Goal: Task Accomplishment & Management: Use online tool/utility

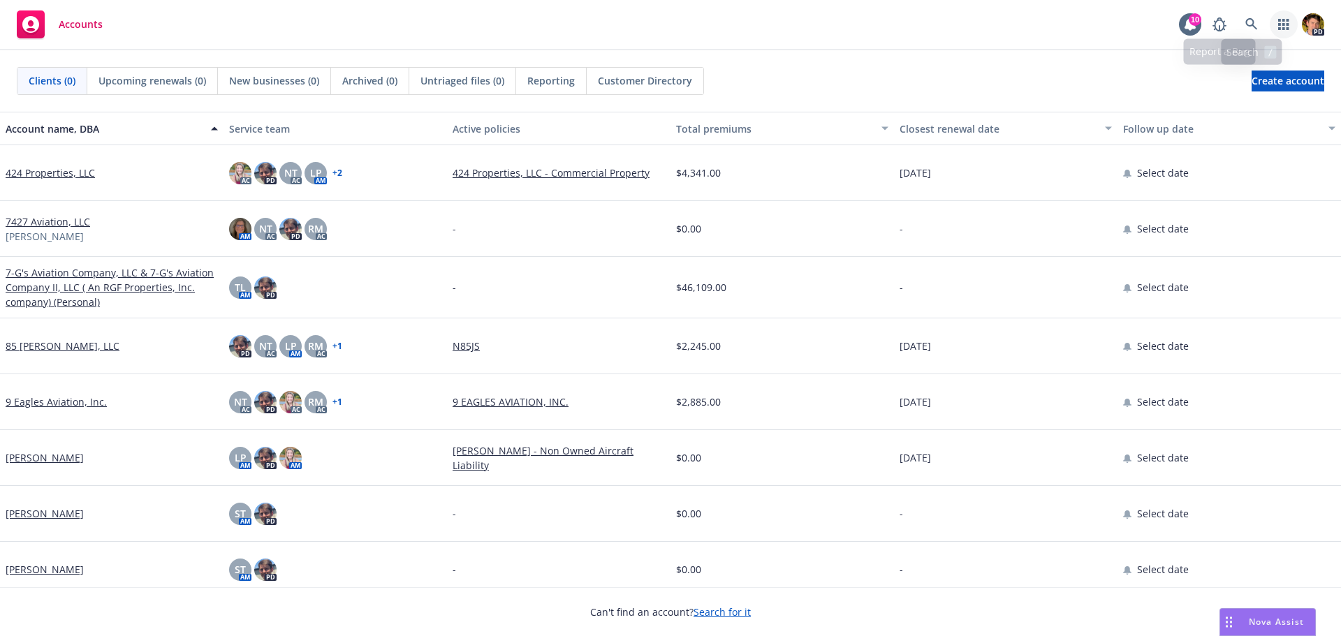
click at [1290, 18] on link "button" at bounding box center [1283, 24] width 28 height 28
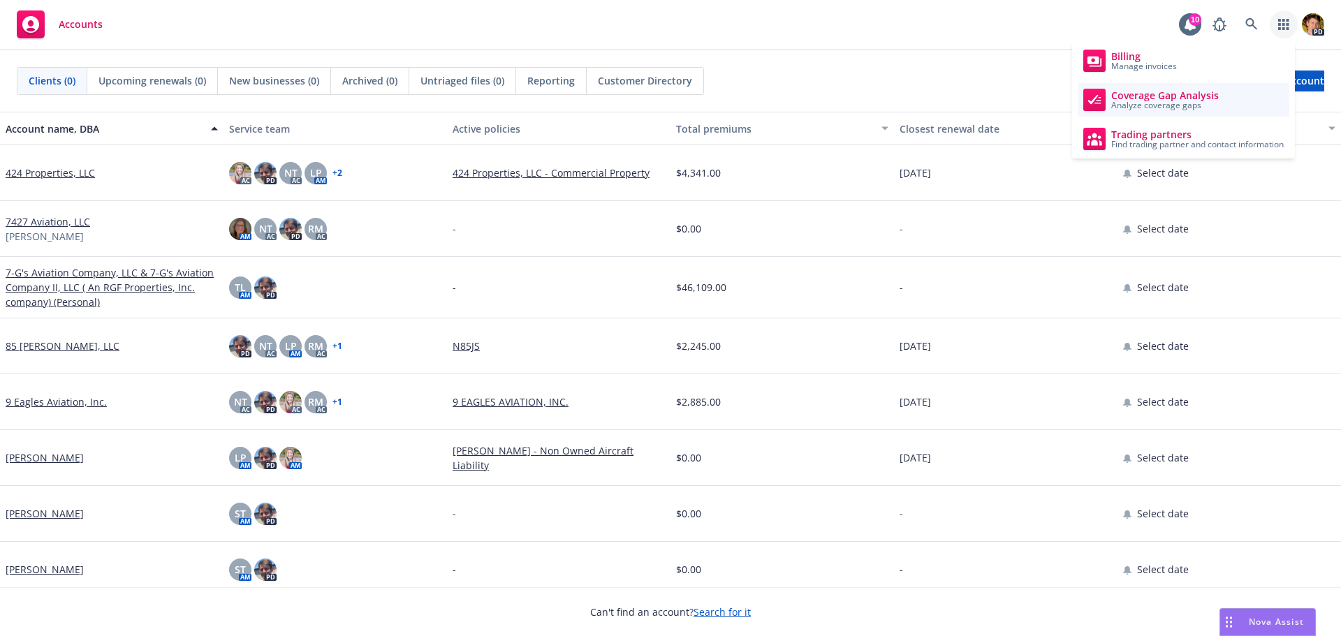
click at [1234, 100] on link "Coverage Gap Analysis Analyze coverage gaps" at bounding box center [1183, 100] width 212 height 34
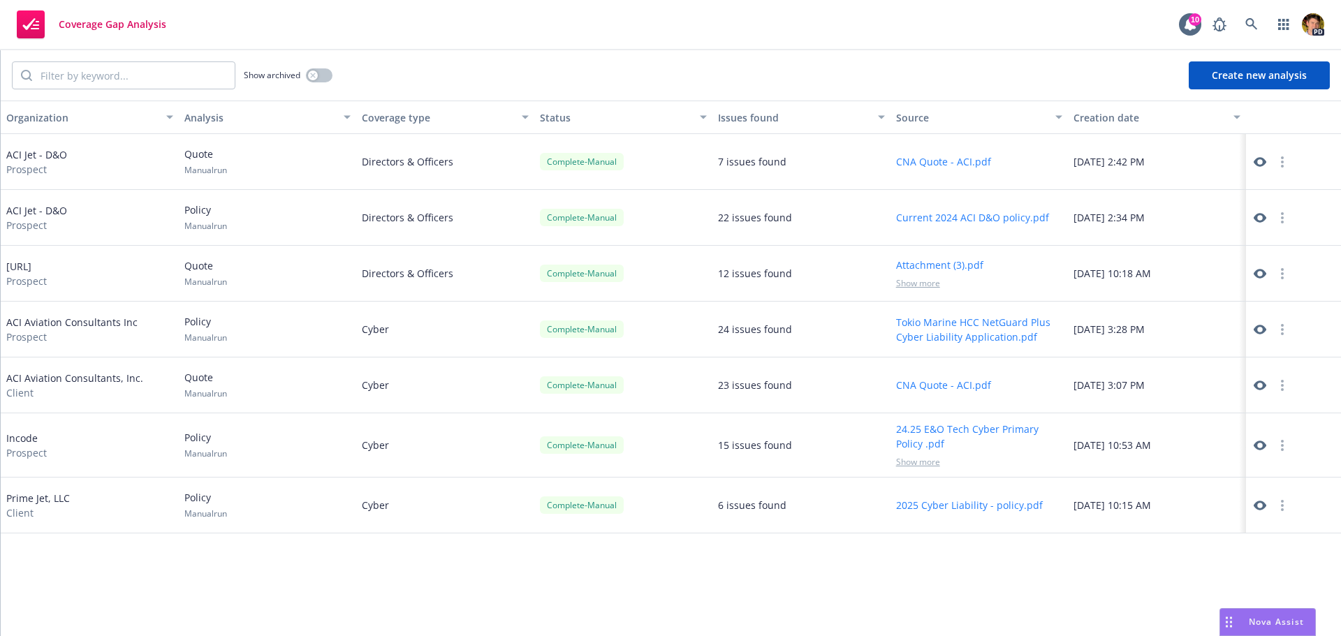
click at [1200, 73] on button "Create new analysis" at bounding box center [1258, 75] width 141 height 28
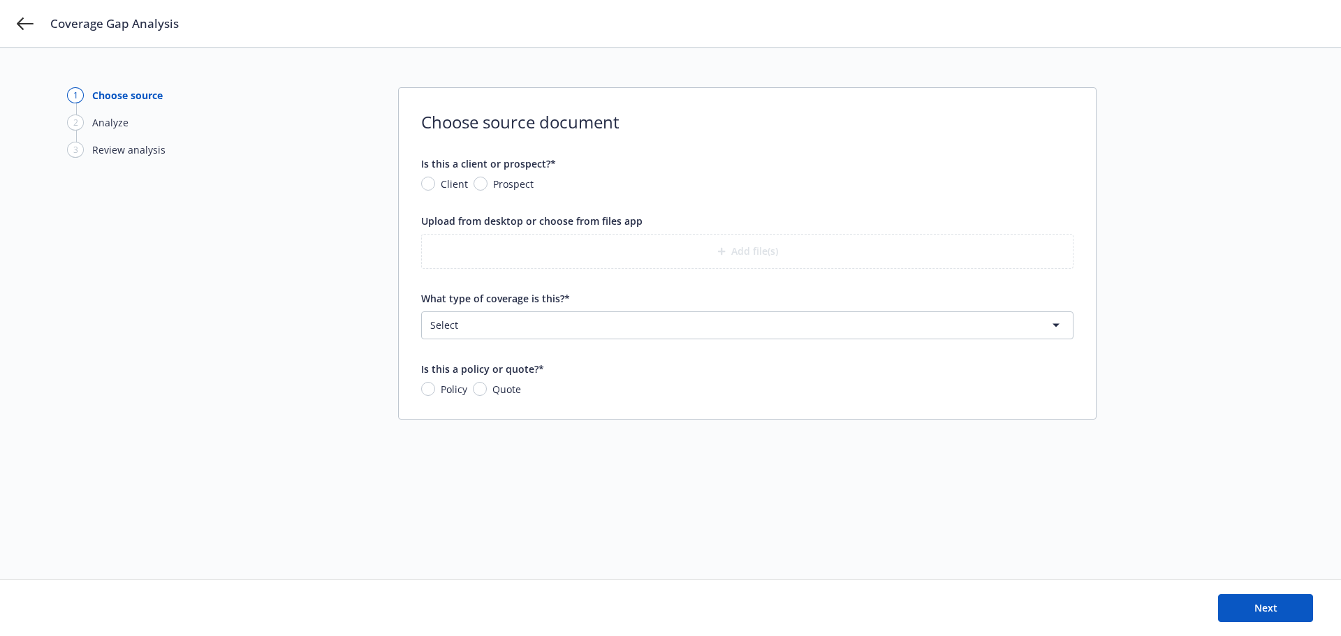
click at [511, 186] on span "Prospect" at bounding box center [513, 184] width 40 height 15
click at [487, 186] on input "Prospect" at bounding box center [480, 184] width 14 height 14
radio input "true"
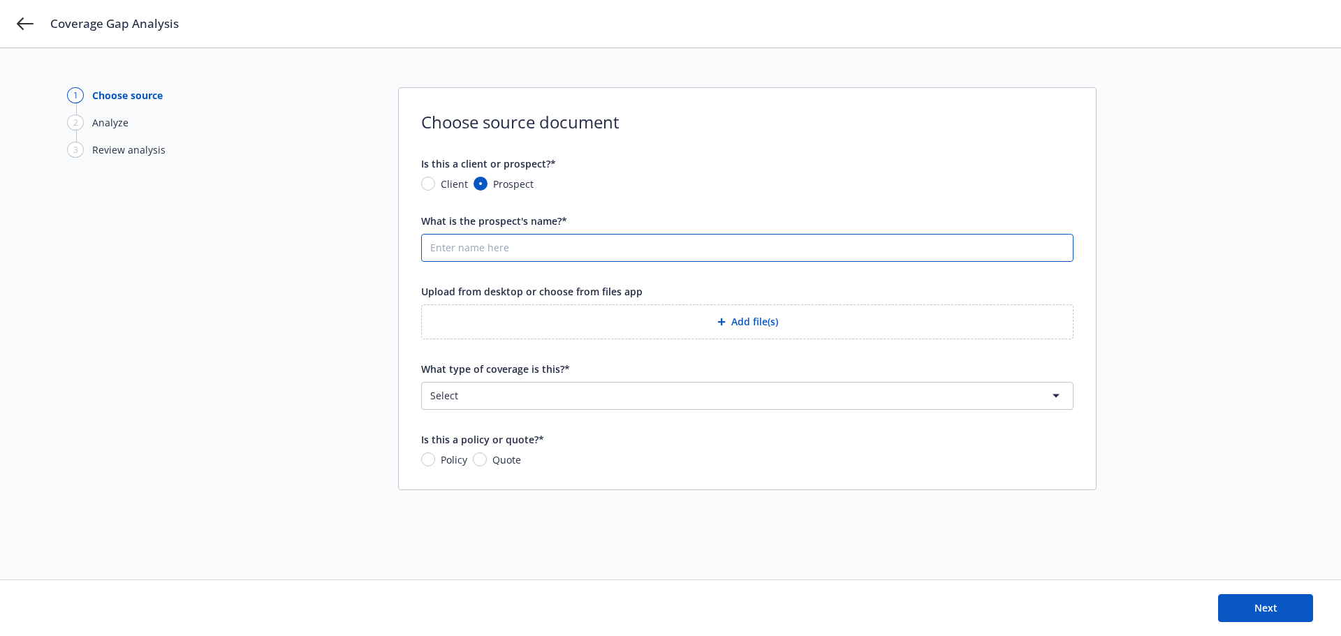
click at [533, 251] on input "What is the prospect's name?*" at bounding box center [747, 248] width 651 height 27
type input "Zone 5 Technology"
click at [666, 327] on button "Add file(s)" at bounding box center [747, 321] width 652 height 35
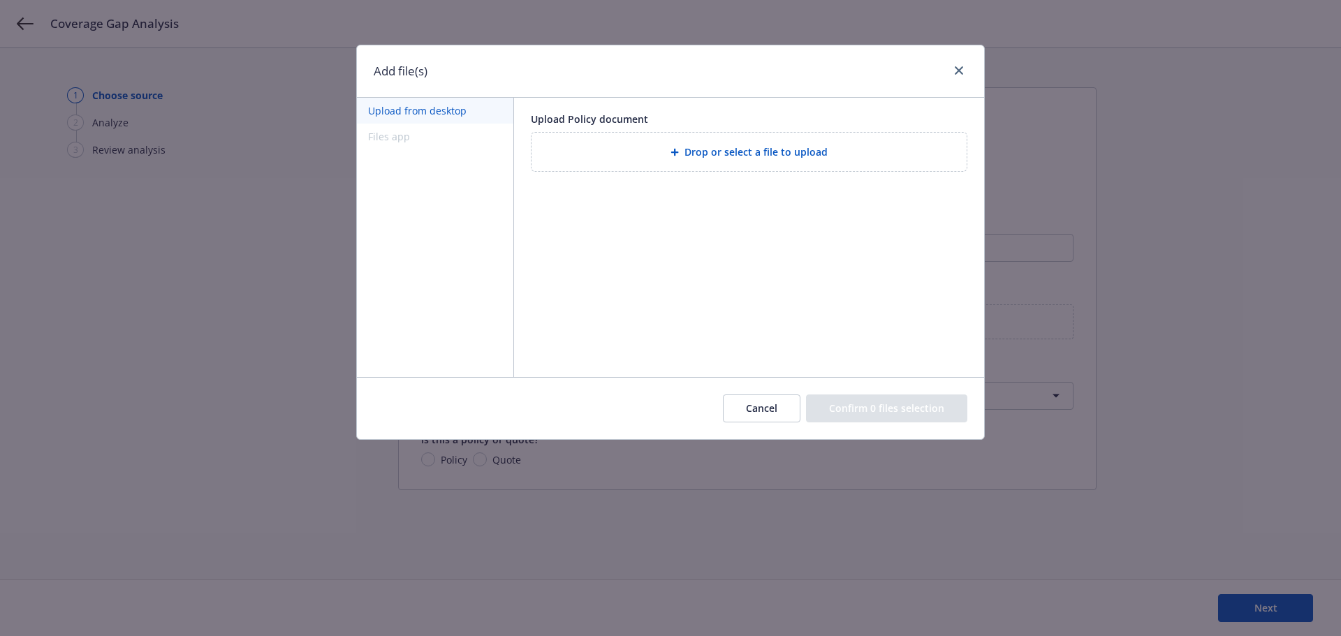
drag, startPoint x: 606, startPoint y: 52, endPoint x: 663, endPoint y: 92, distance: 69.7
click at [663, 92] on div "Add file(s)" at bounding box center [670, 71] width 627 height 52
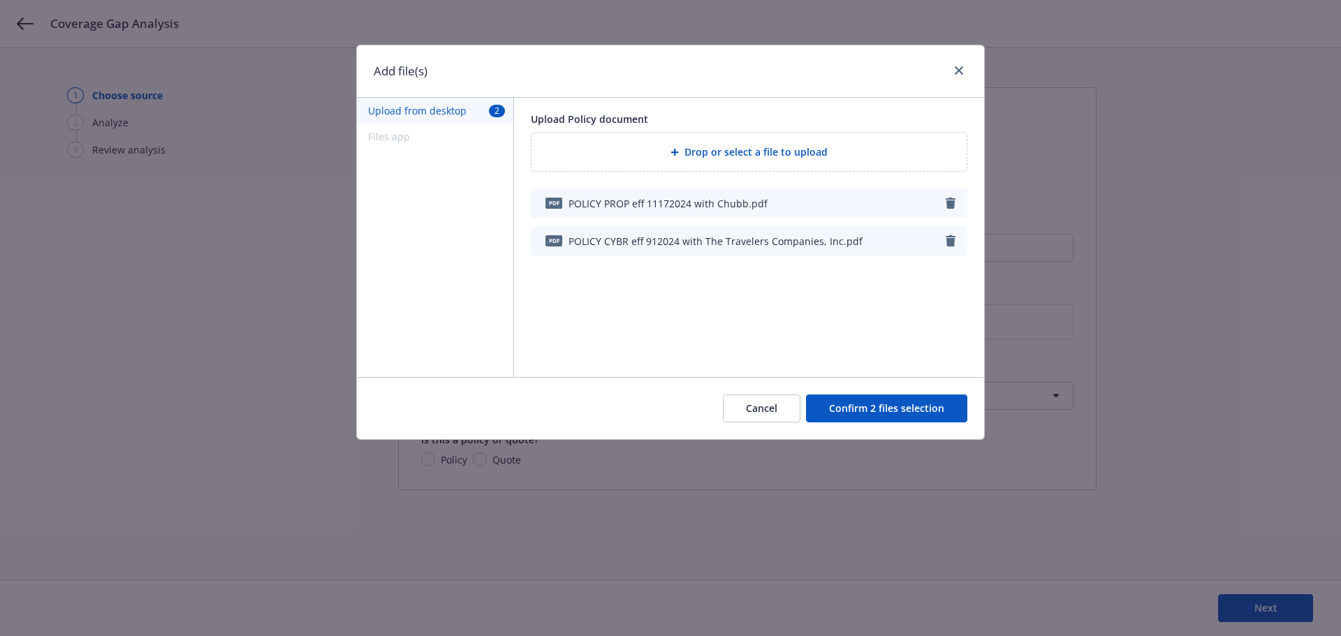
click at [727, 154] on span "Drop or select a file to upload" at bounding box center [755, 152] width 143 height 15
click at [906, 410] on button "Confirm 2 files selection" at bounding box center [886, 408] width 161 height 28
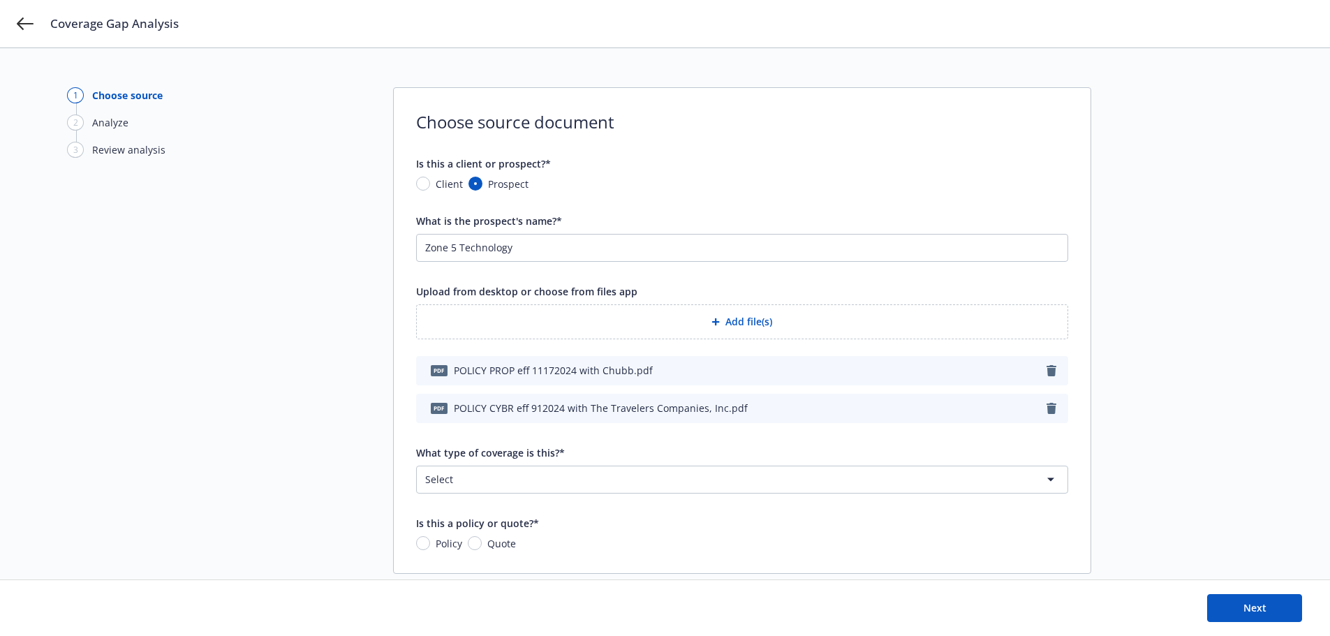
click at [457, 480] on html "Coverage Gap Analysis 1 Choose source 2 Analyze 3 Review analysis Choose source…" at bounding box center [665, 318] width 1330 height 636
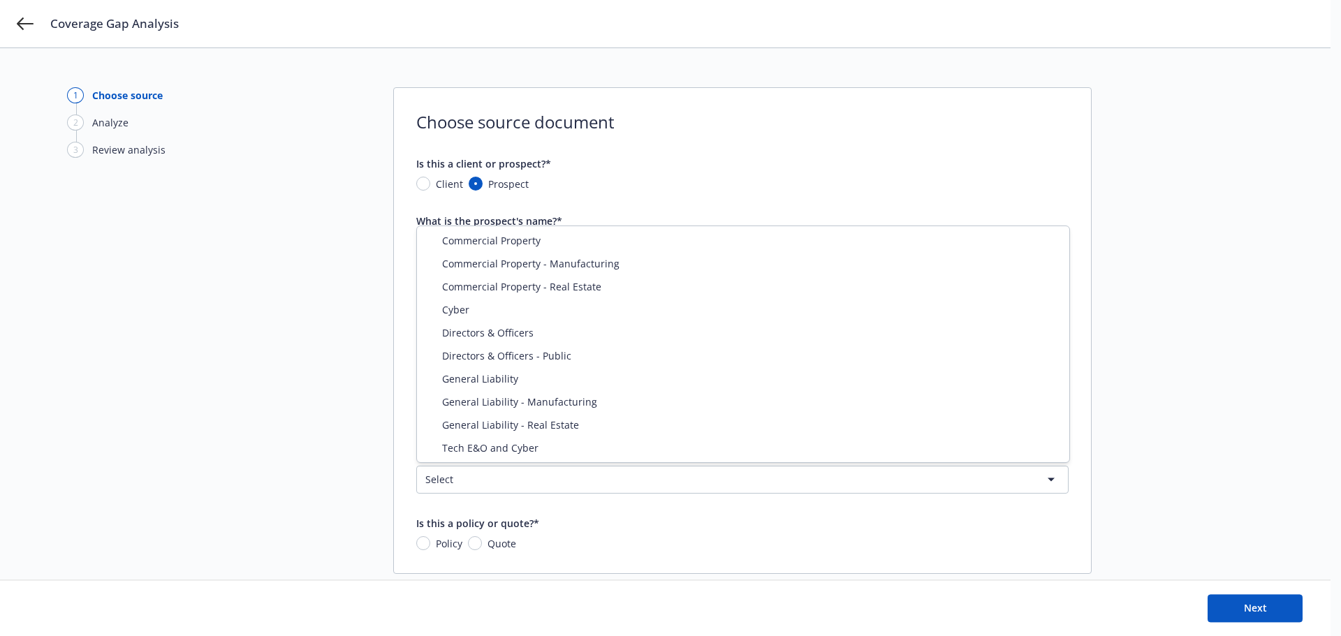
select select "CYBER"
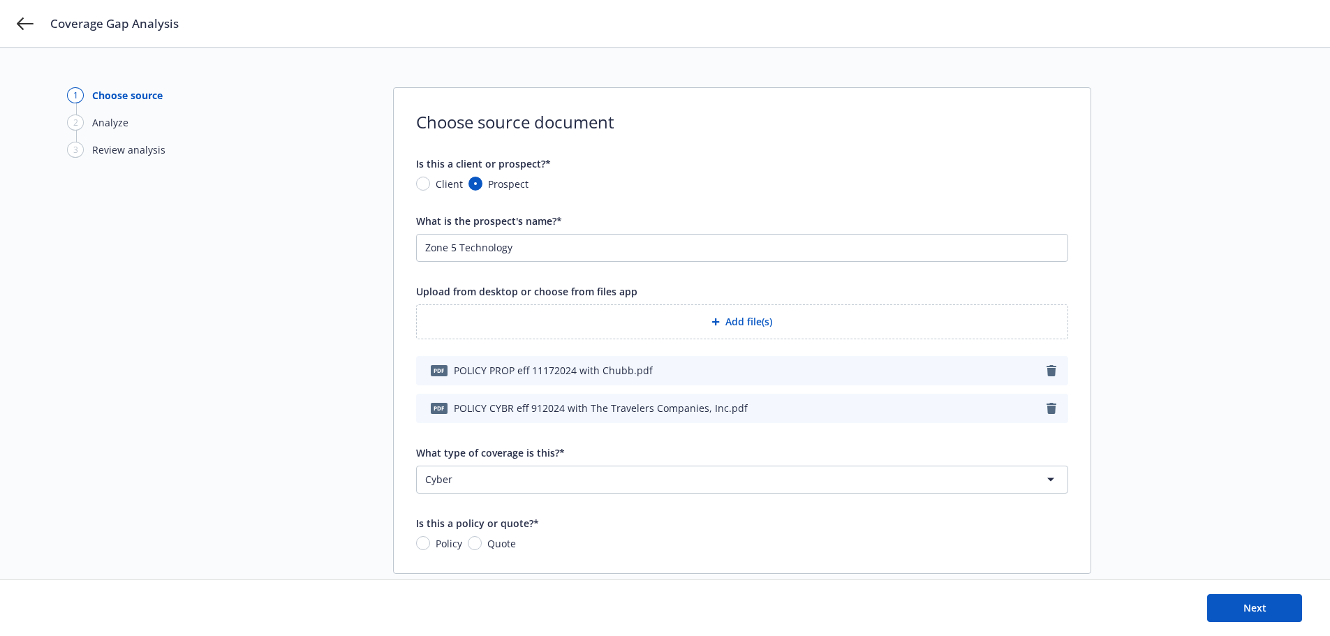
click at [1055, 371] on icon "button" at bounding box center [1052, 370] width 10 height 11
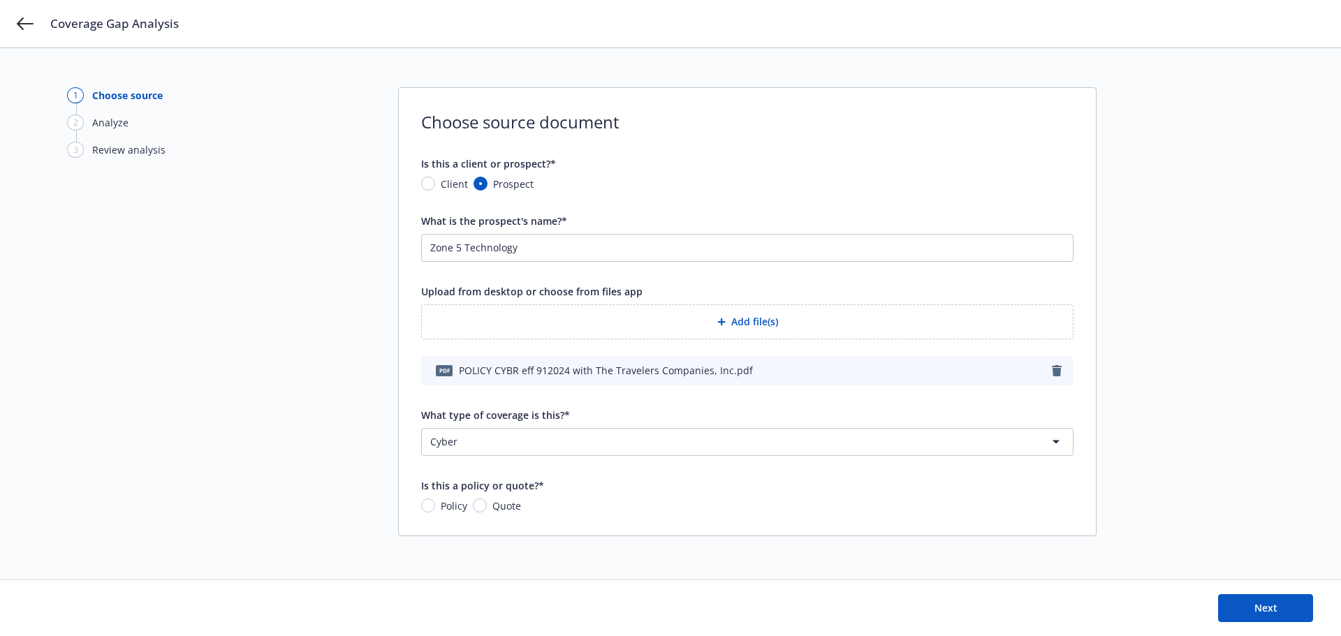
click at [495, 505] on span "Quote" at bounding box center [506, 506] width 29 height 15
click at [487, 505] on input "Quote" at bounding box center [480, 506] width 14 height 14
radio input "true"
click at [1256, 607] on span "Next" at bounding box center [1265, 607] width 23 height 13
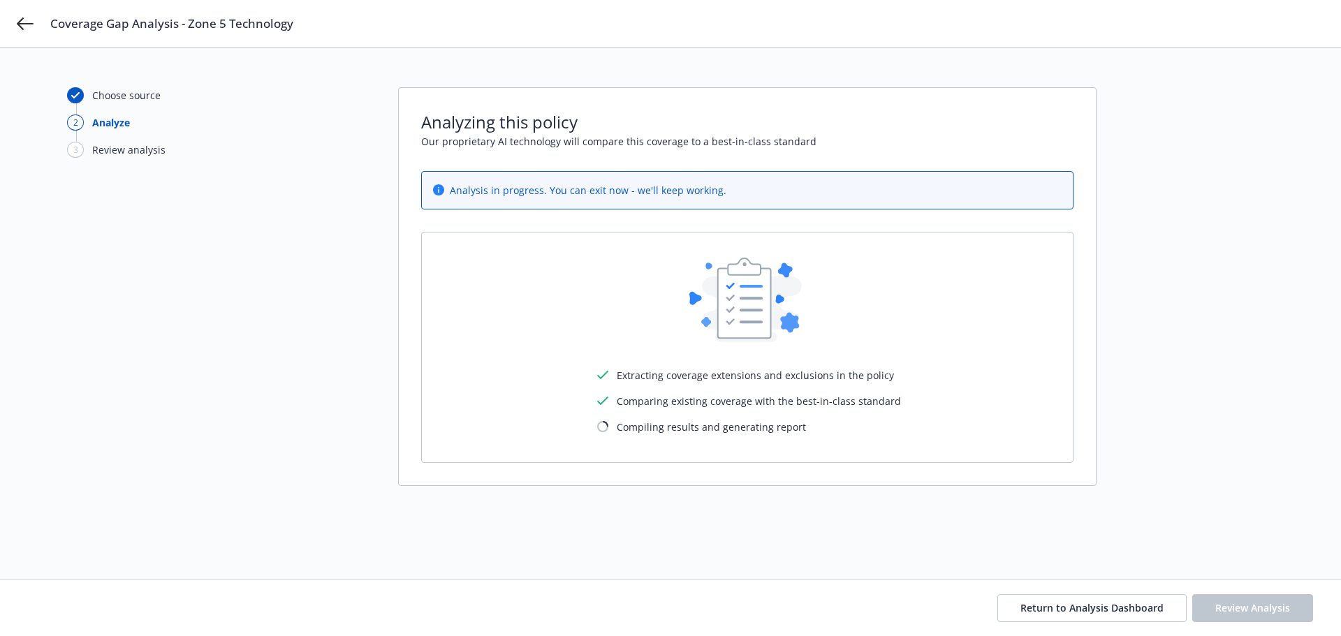
click at [1202, 360] on div "Choose source 2 Analyze 3 Review analysis Analyzing this policy Our proprietary…" at bounding box center [670, 313] width 1207 height 453
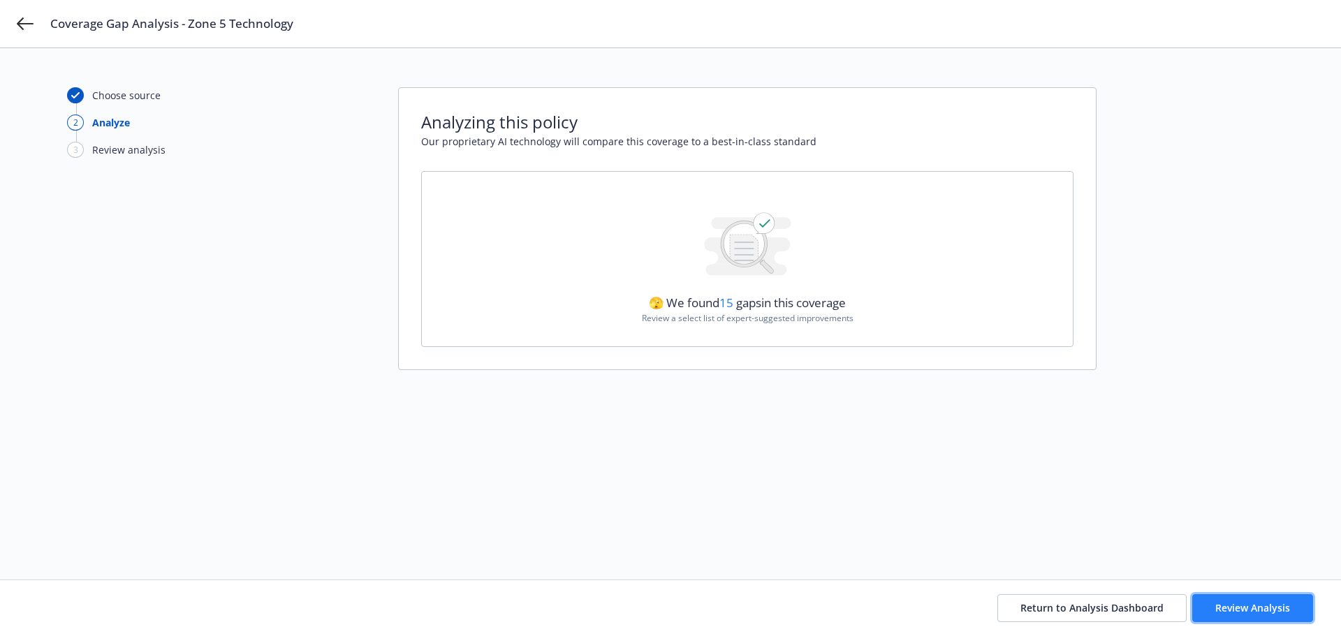
click at [1257, 612] on span "Review Analysis" at bounding box center [1252, 607] width 75 height 13
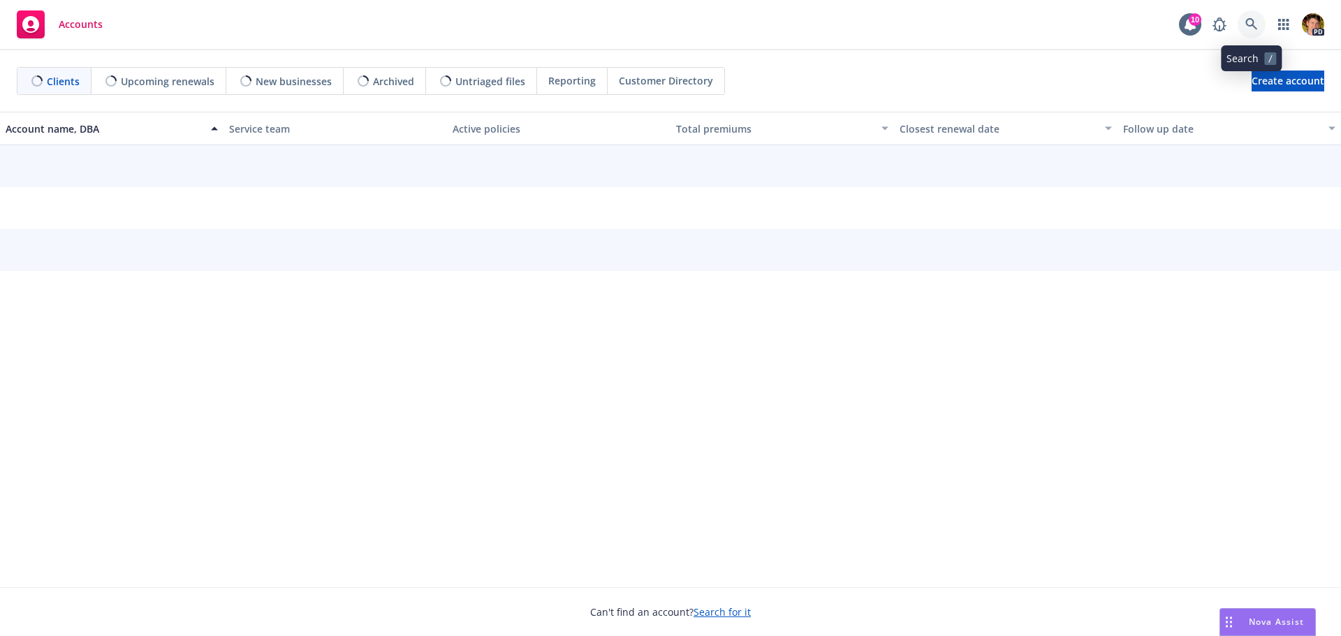
click at [1251, 16] on link at bounding box center [1251, 24] width 28 height 28
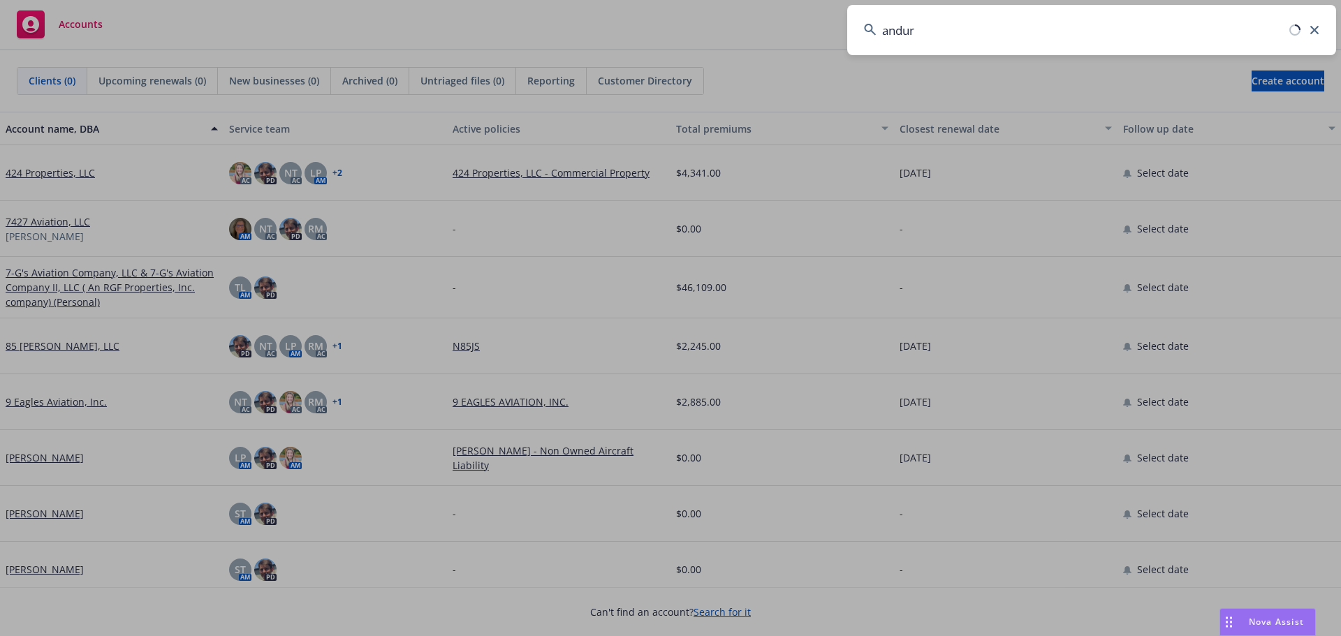
type input "andur"
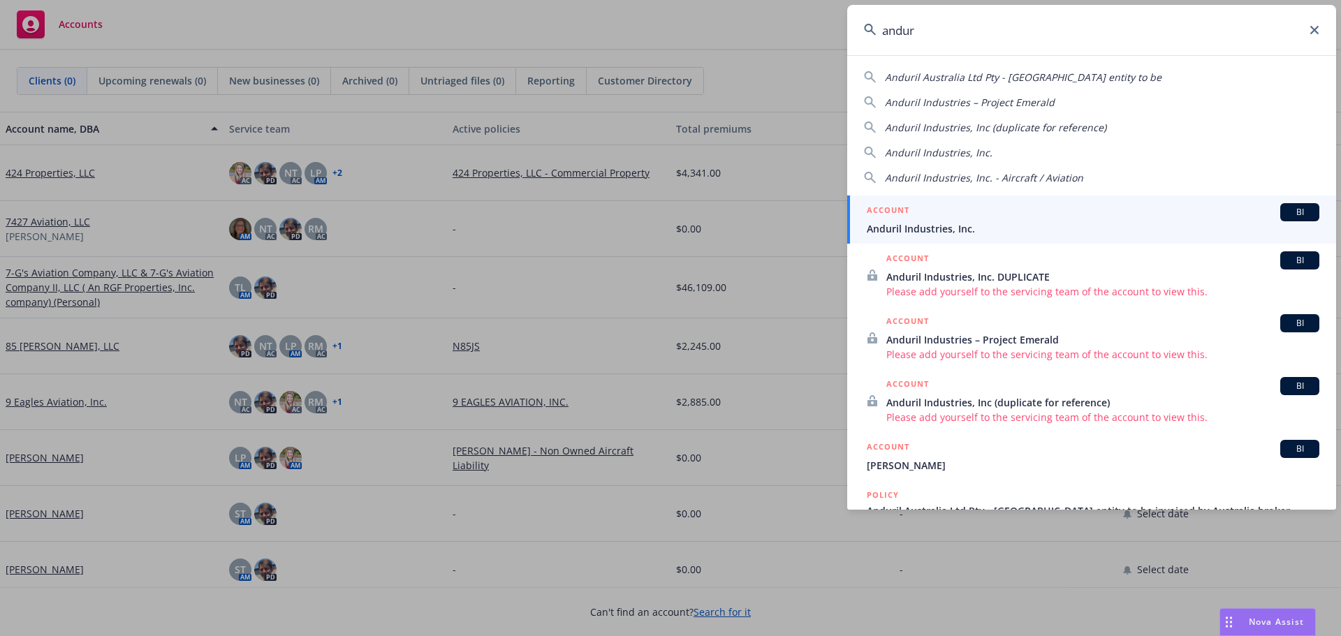
click at [910, 226] on span "Anduril Industries, Inc." at bounding box center [1092, 228] width 452 height 15
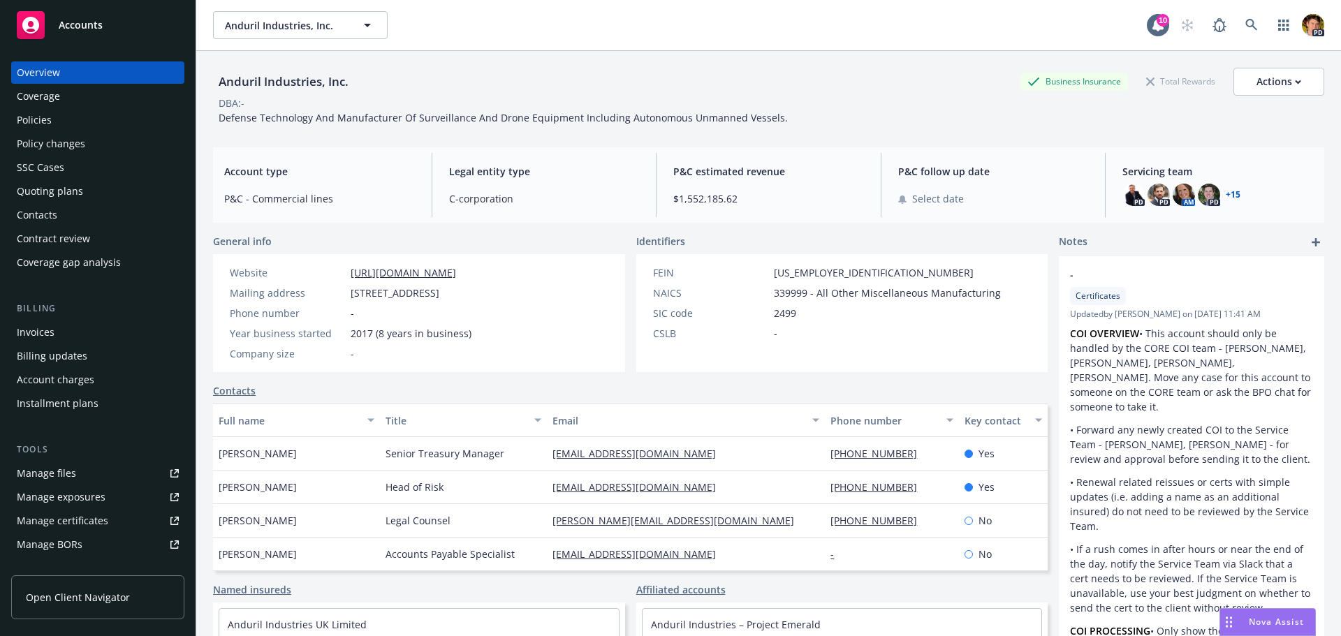
click at [96, 126] on div "Policies" at bounding box center [98, 120] width 162 height 22
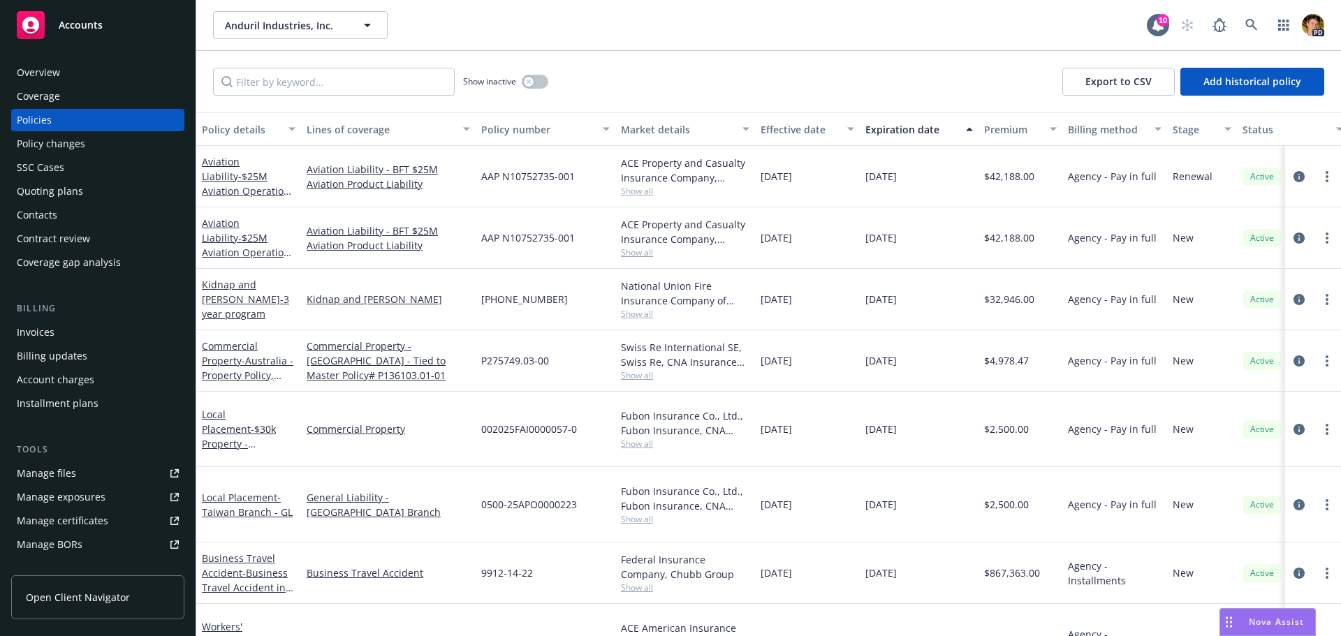
click at [374, 133] on div "Lines of coverage" at bounding box center [381, 129] width 148 height 15
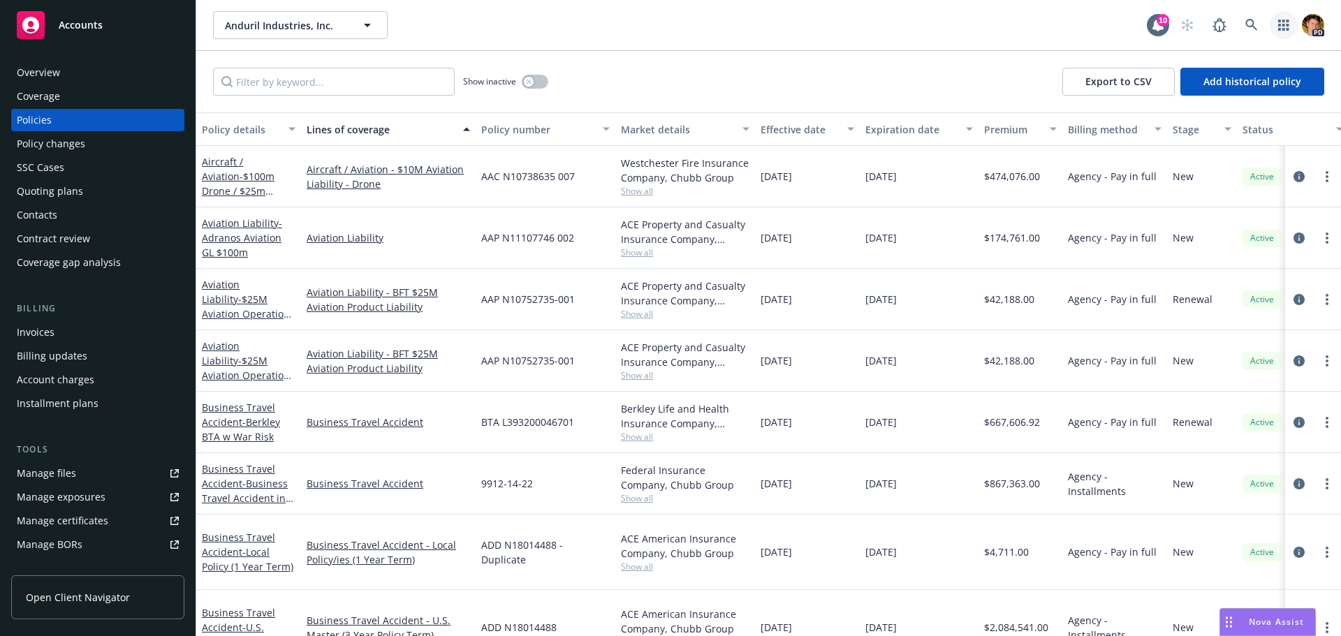
click at [1292, 29] on link "button" at bounding box center [1283, 25] width 28 height 28
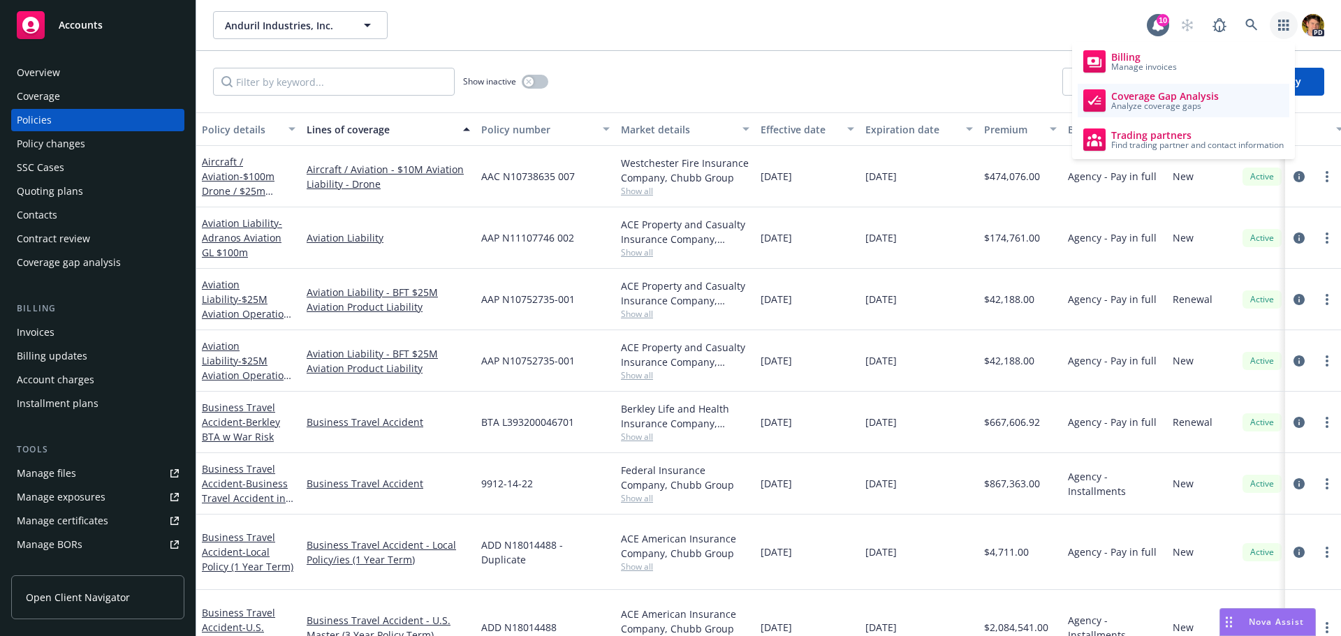
click at [1216, 107] on span "Analyze coverage gaps" at bounding box center [1165, 106] width 108 height 8
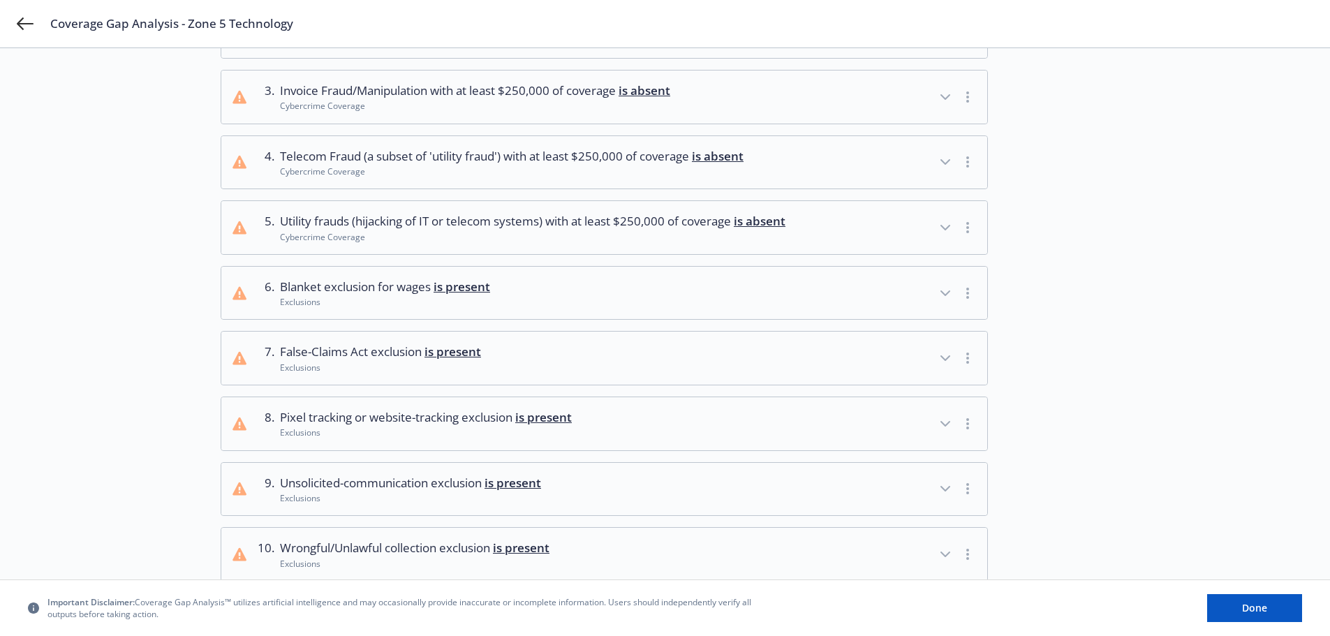
scroll to position [279, 0]
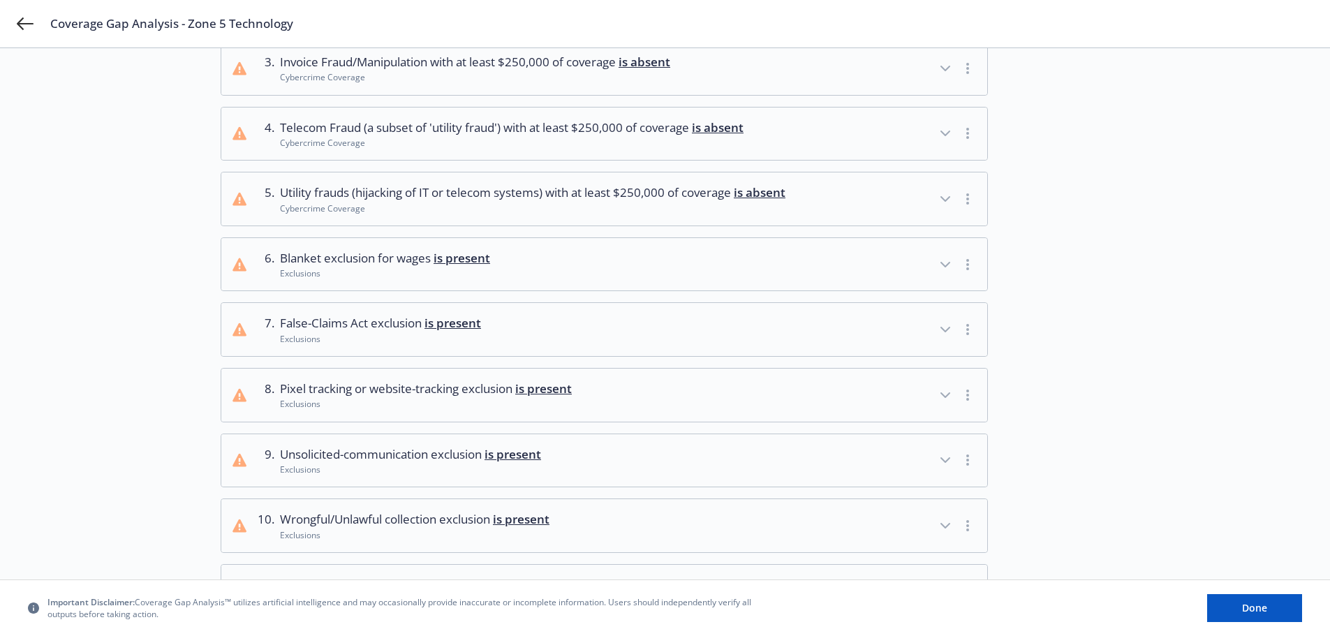
click at [537, 281] on button "6 . Blanket exclusion for wages is present Exclusions" at bounding box center [604, 264] width 766 height 53
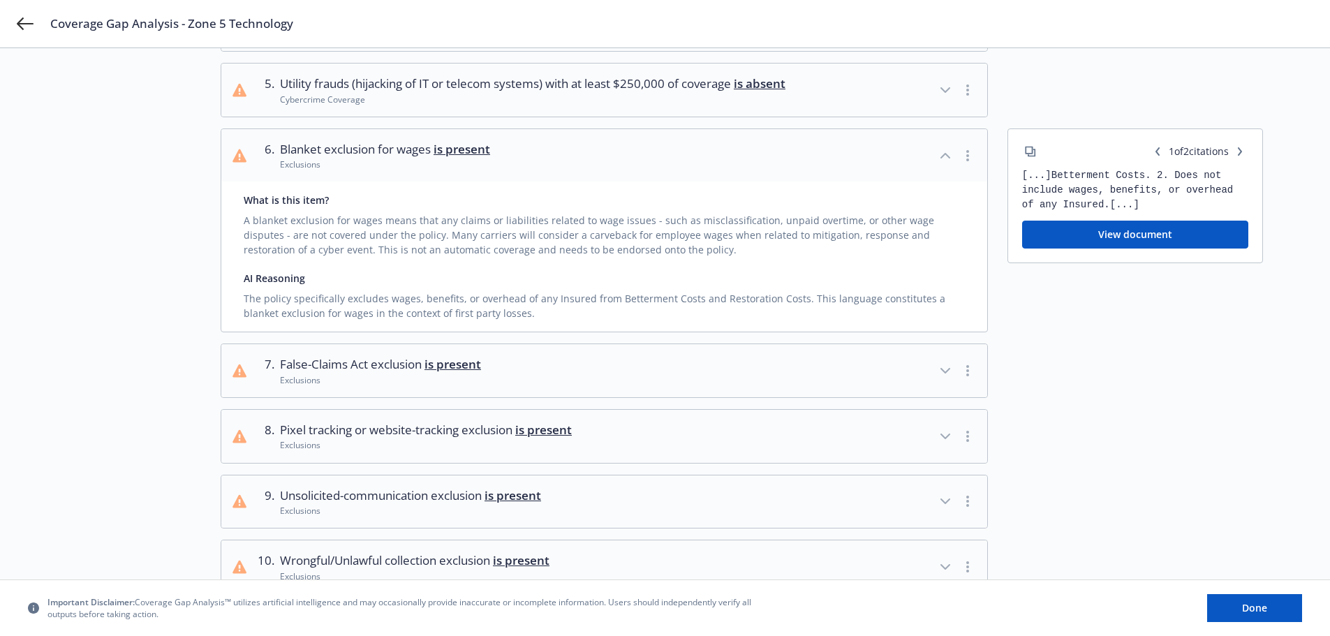
scroll to position [419, 0]
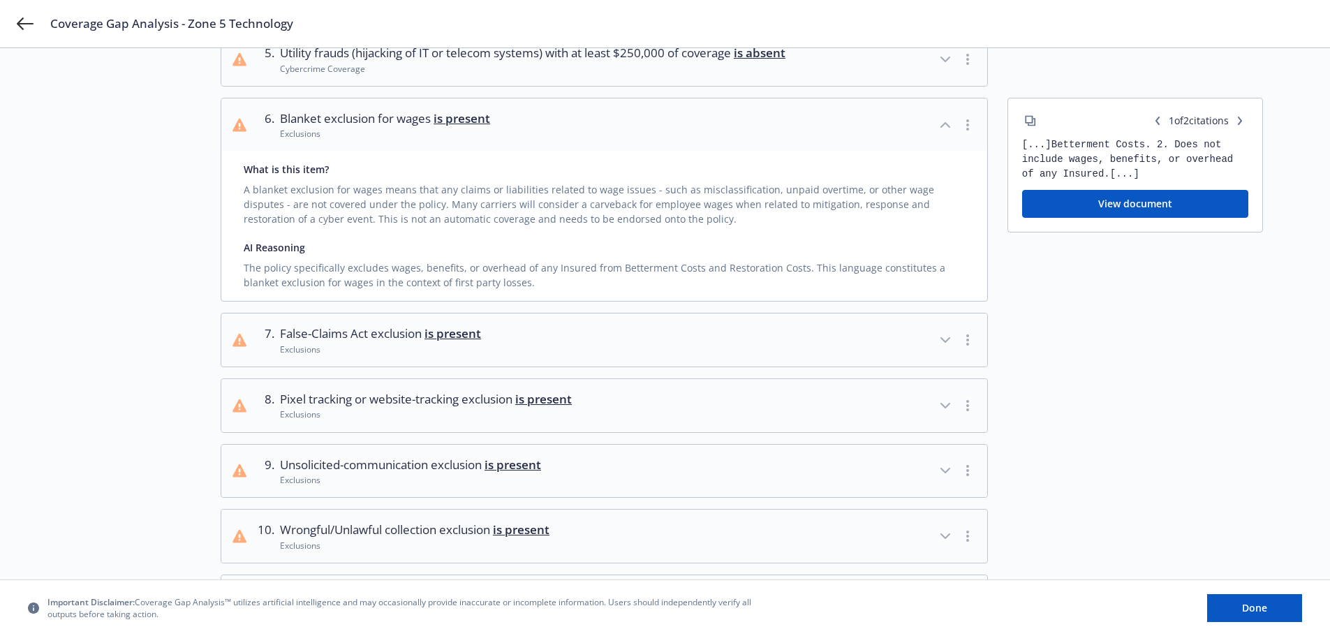
click at [516, 367] on button "7 . False-Claims Act exclusion is present Exclusions" at bounding box center [604, 340] width 766 height 53
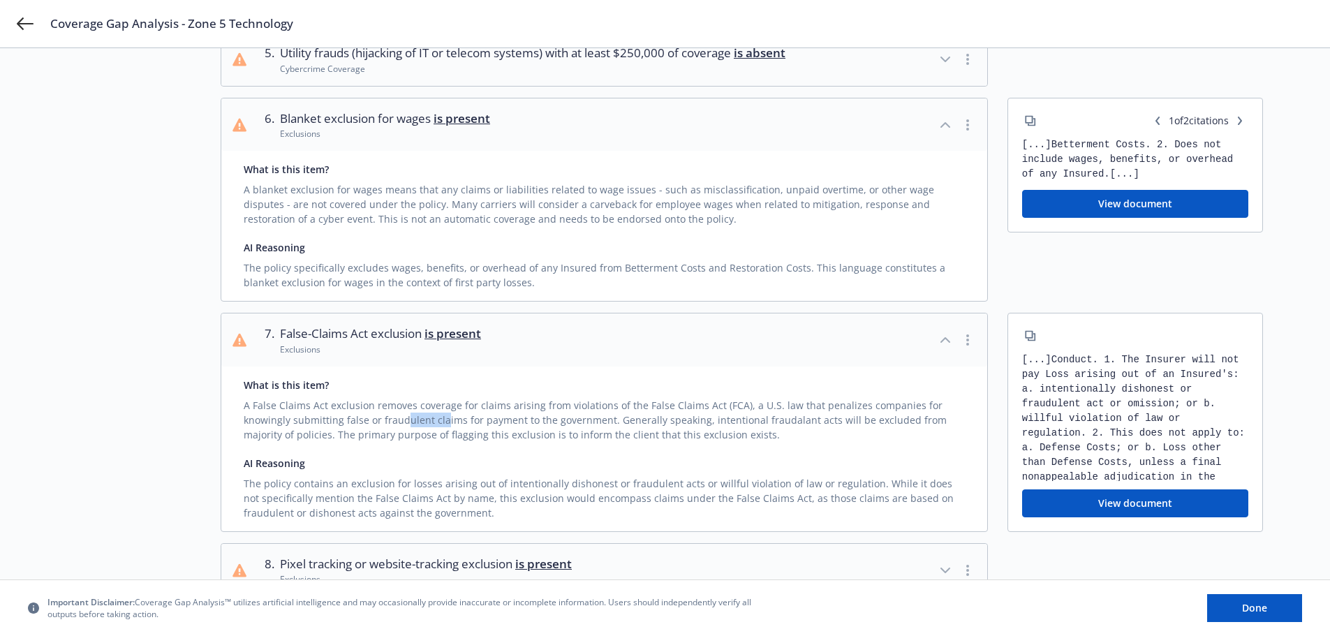
drag, startPoint x: 403, startPoint y: 439, endPoint x: 448, endPoint y: 442, distance: 44.8
click at [445, 442] on div "A False Claims Act exclusion removes coverage for claims arising from violation…" at bounding box center [604, 417] width 721 height 50
click at [485, 442] on div "A False Claims Act exclusion removes coverage for claims arising from violation…" at bounding box center [604, 417] width 721 height 50
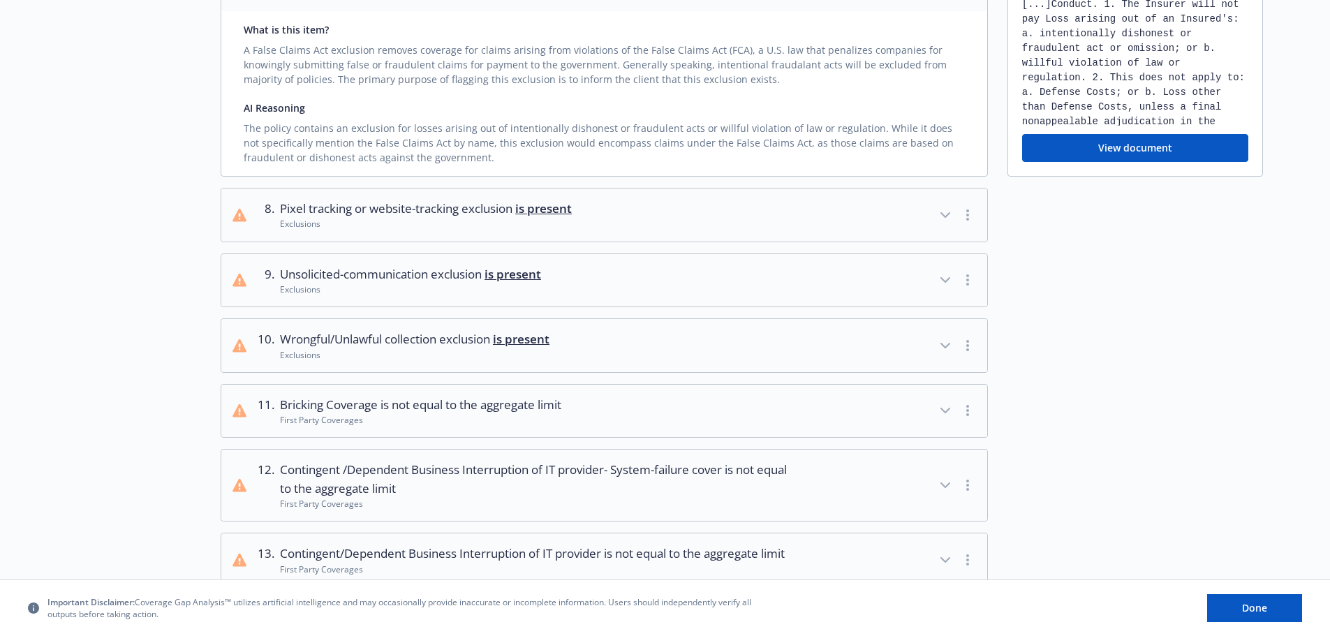
scroll to position [838, 0]
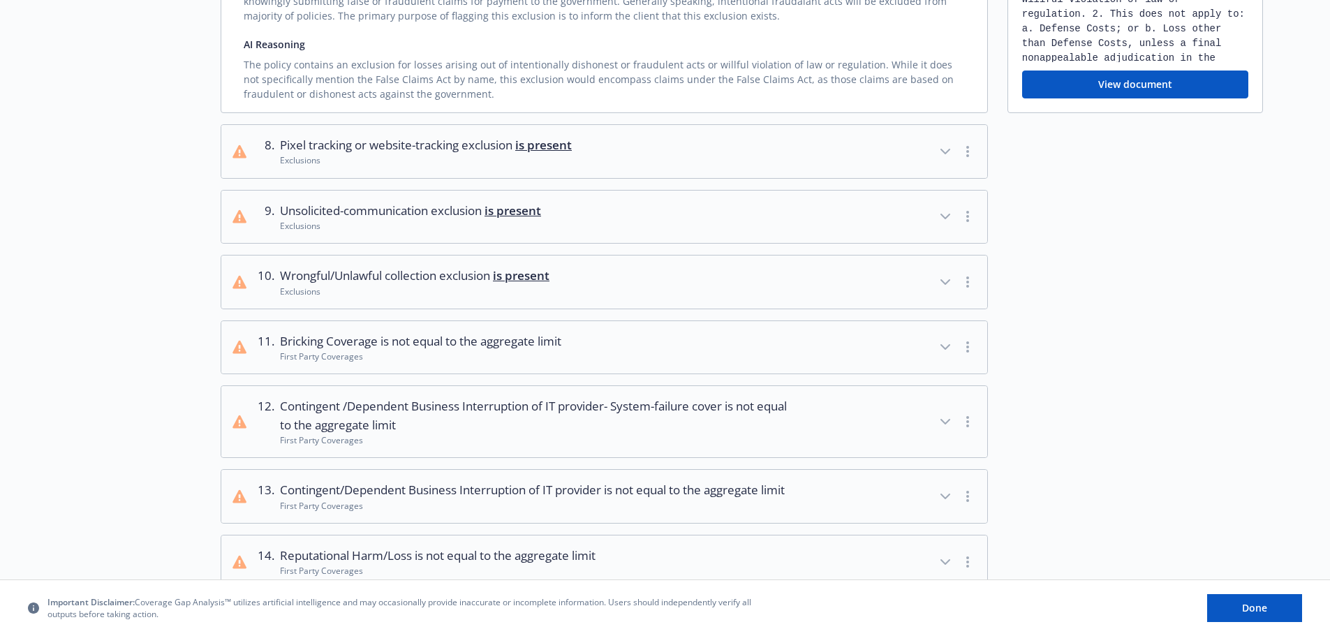
click at [453, 349] on span "is not equal to the aggregate limit" at bounding box center [471, 341] width 181 height 16
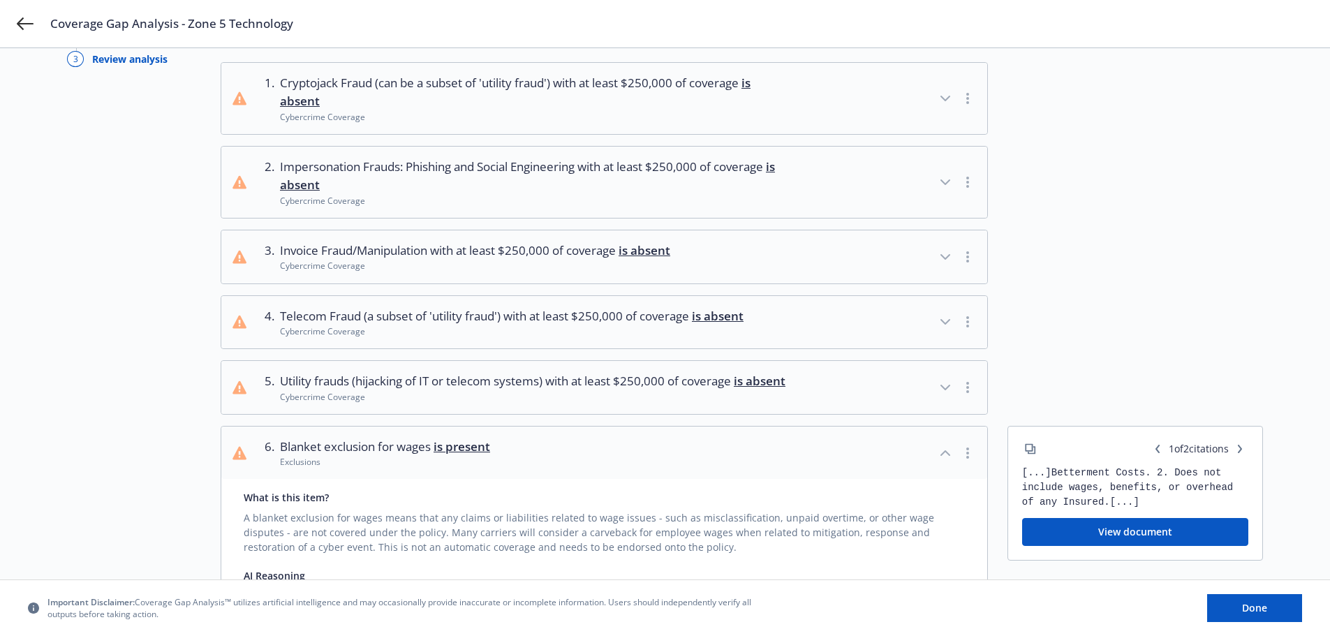
scroll to position [28, 0]
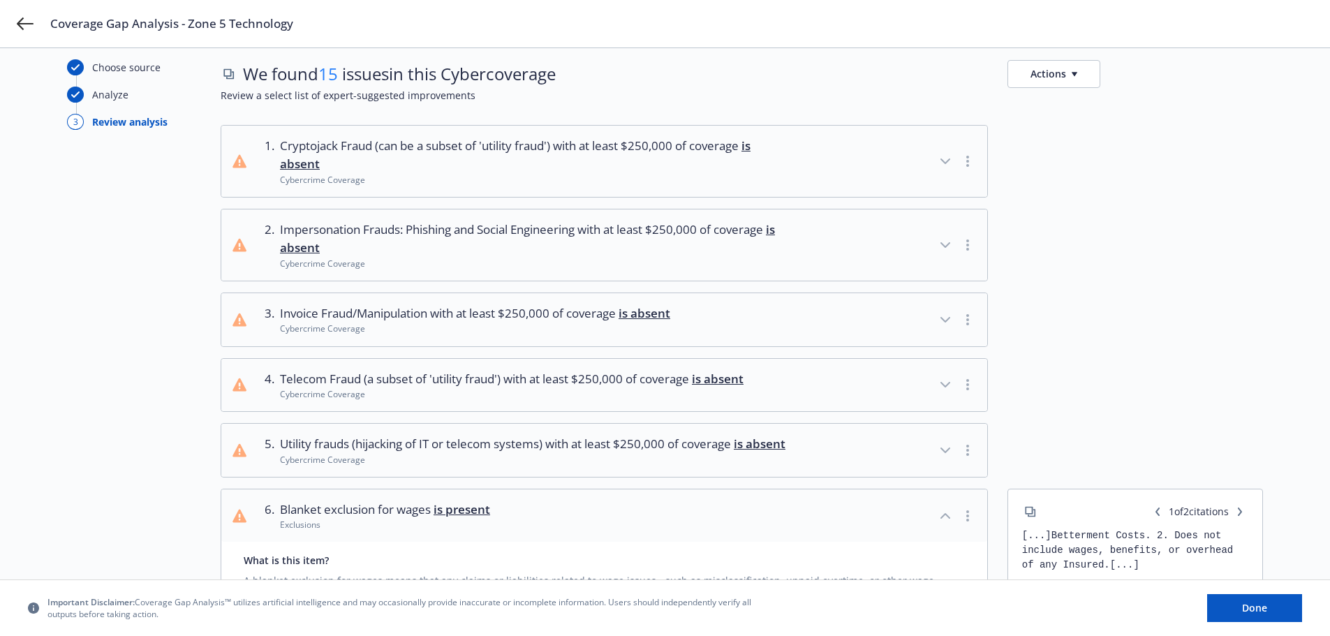
click at [443, 150] on span "Cryptojack Fraud (can be a subset of 'utility fraud') with at least $250,000 of…" at bounding box center [535, 155] width 510 height 37
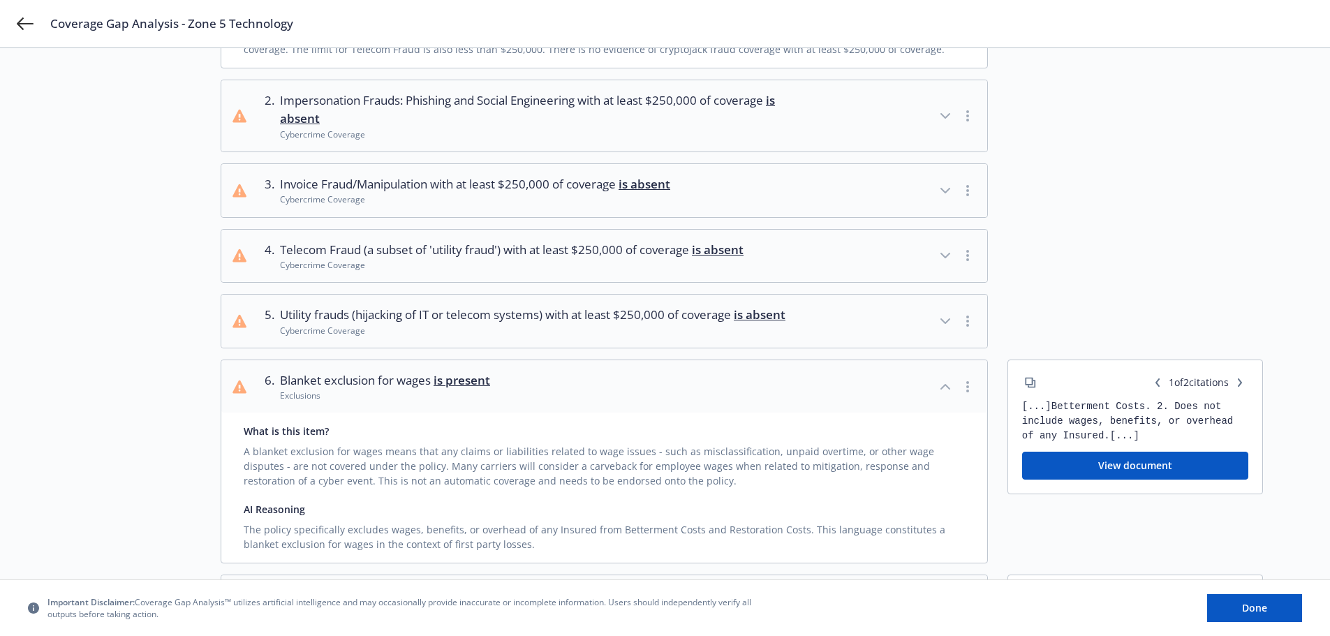
scroll to position [0, 0]
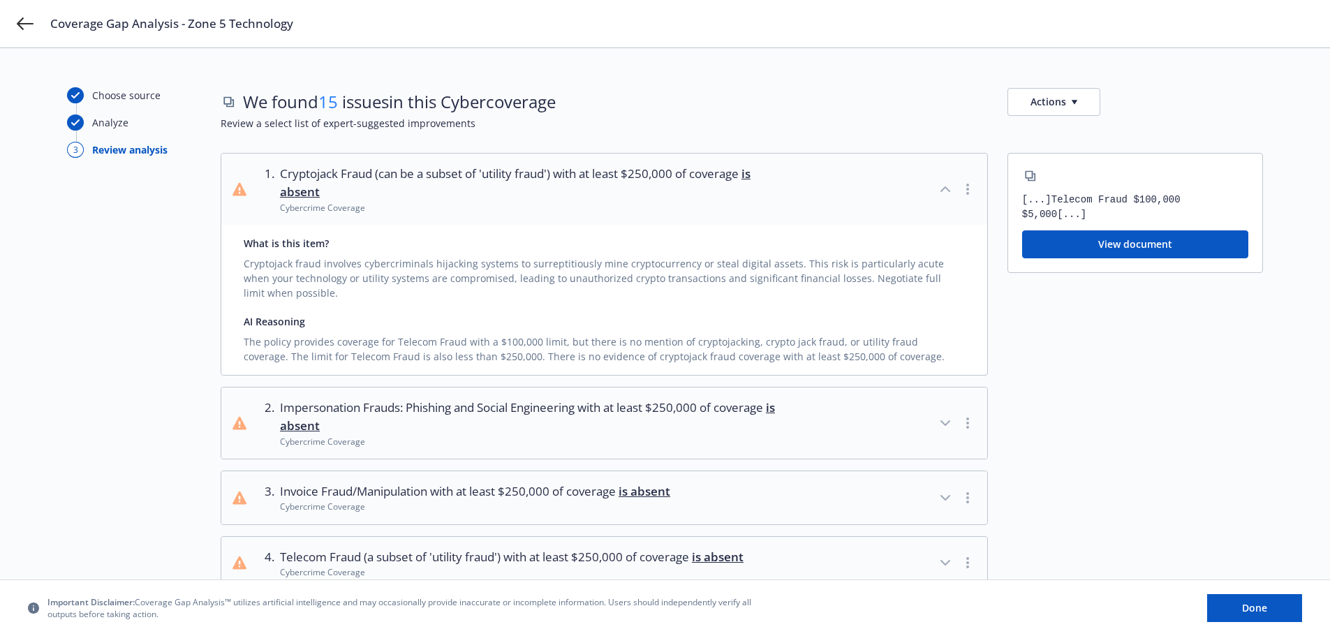
click at [886, 190] on button "1 . Cryptojack Fraud (can be a subset of 'utility fraud') with at least $250,00…" at bounding box center [604, 189] width 766 height 71
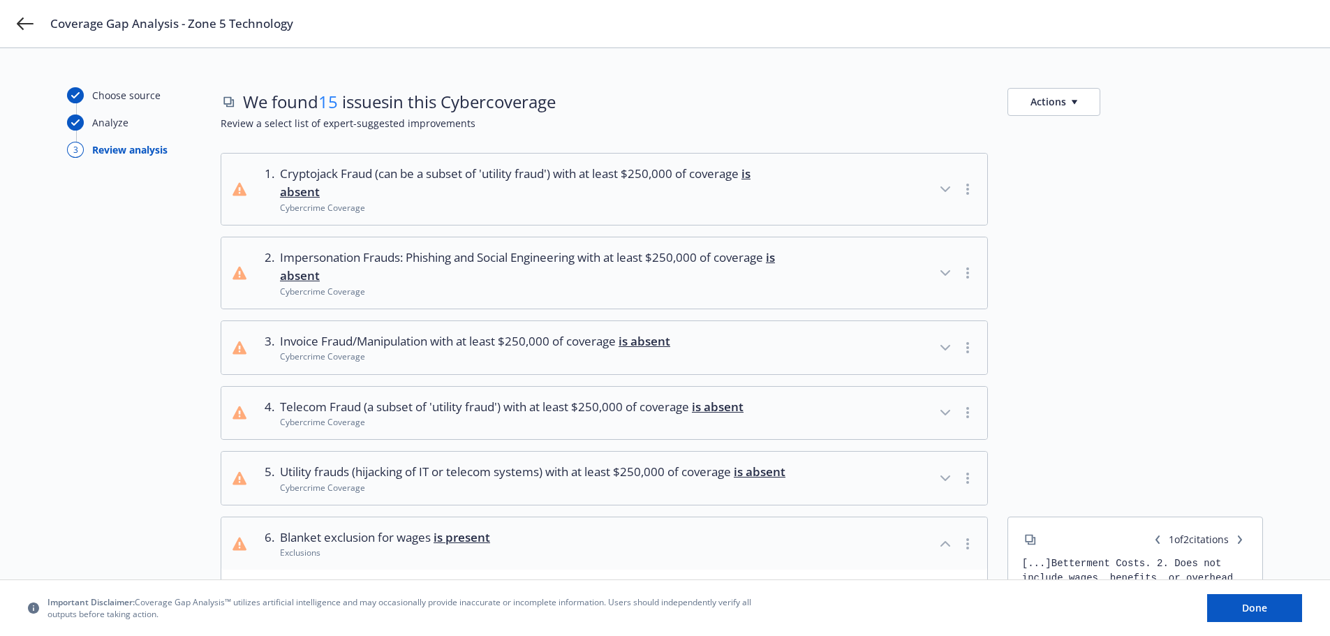
click at [1054, 100] on button "Actions" at bounding box center [1054, 102] width 93 height 28
click at [1076, 163] on link "Copy full list of what we’ve checked for" at bounding box center [1121, 161] width 226 height 28
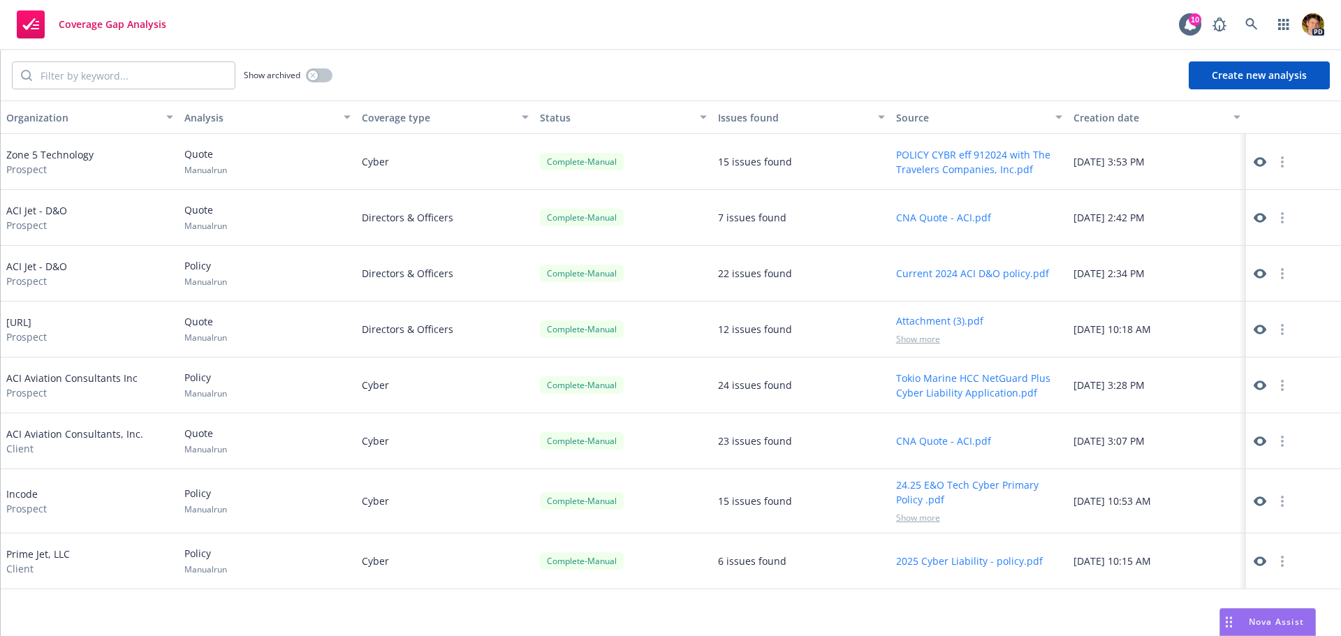
click at [1291, 74] on button "Create new analysis" at bounding box center [1258, 75] width 141 height 28
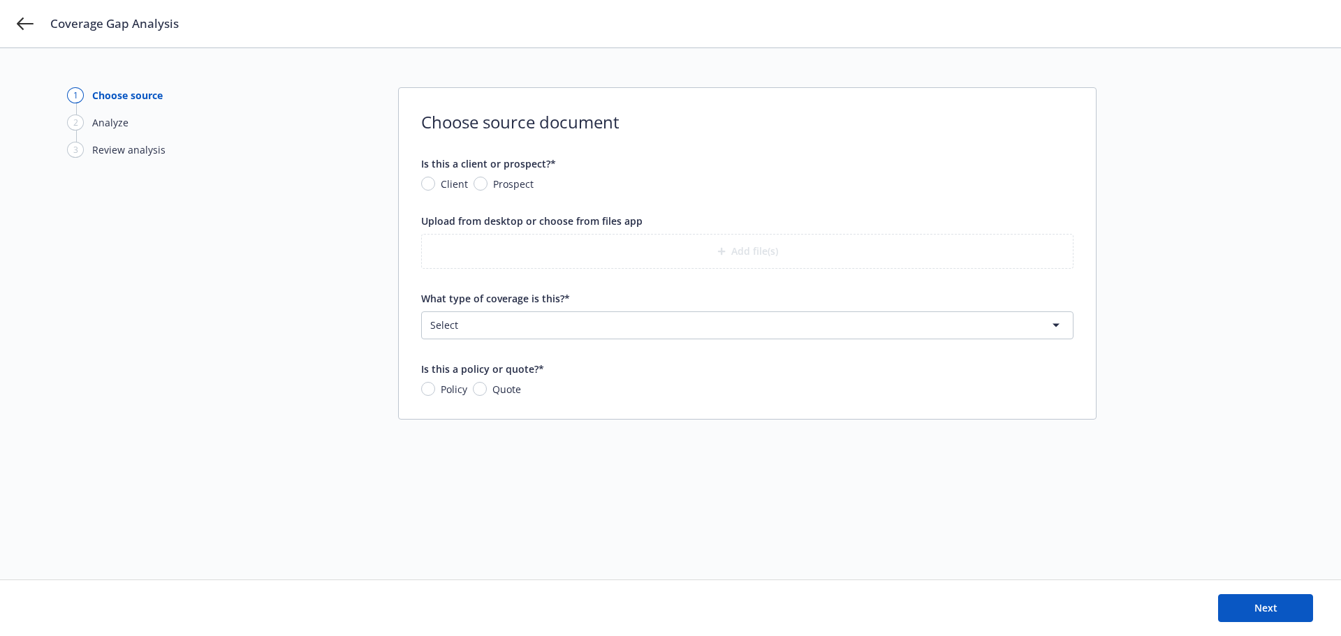
click at [531, 182] on span "Prospect" at bounding box center [513, 184] width 40 height 15
click at [487, 182] on input "Prospect" at bounding box center [480, 184] width 14 height 14
radio input "true"
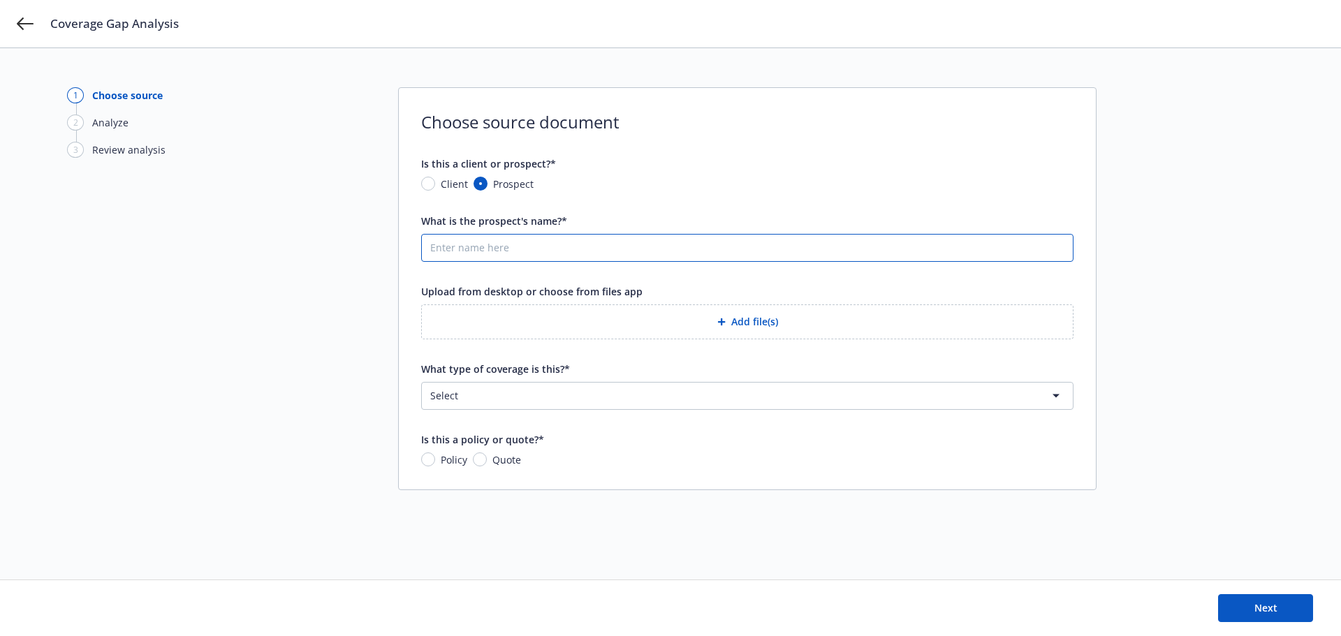
click at [524, 257] on input "What is the prospect's name?*" at bounding box center [747, 248] width 651 height 27
type input "Zone 5 Technologies"
click at [715, 319] on button "Add file(s)" at bounding box center [747, 321] width 652 height 35
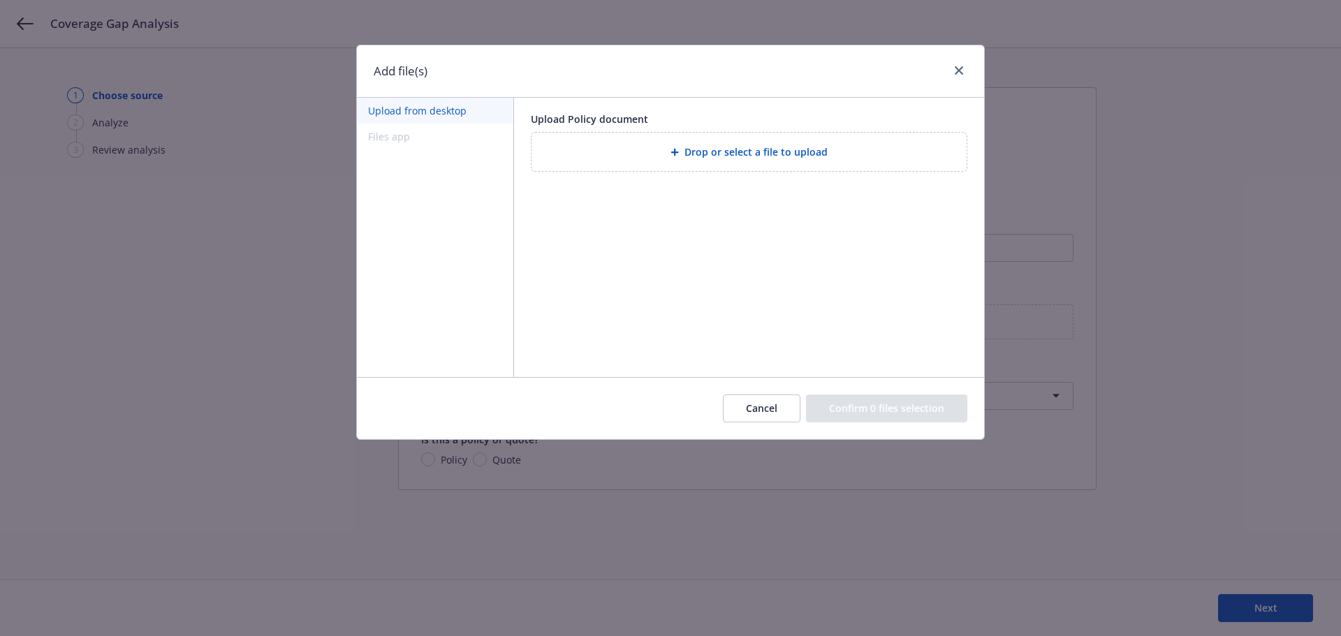
click at [743, 157] on span "Drop or select a file to upload" at bounding box center [755, 152] width 143 height 15
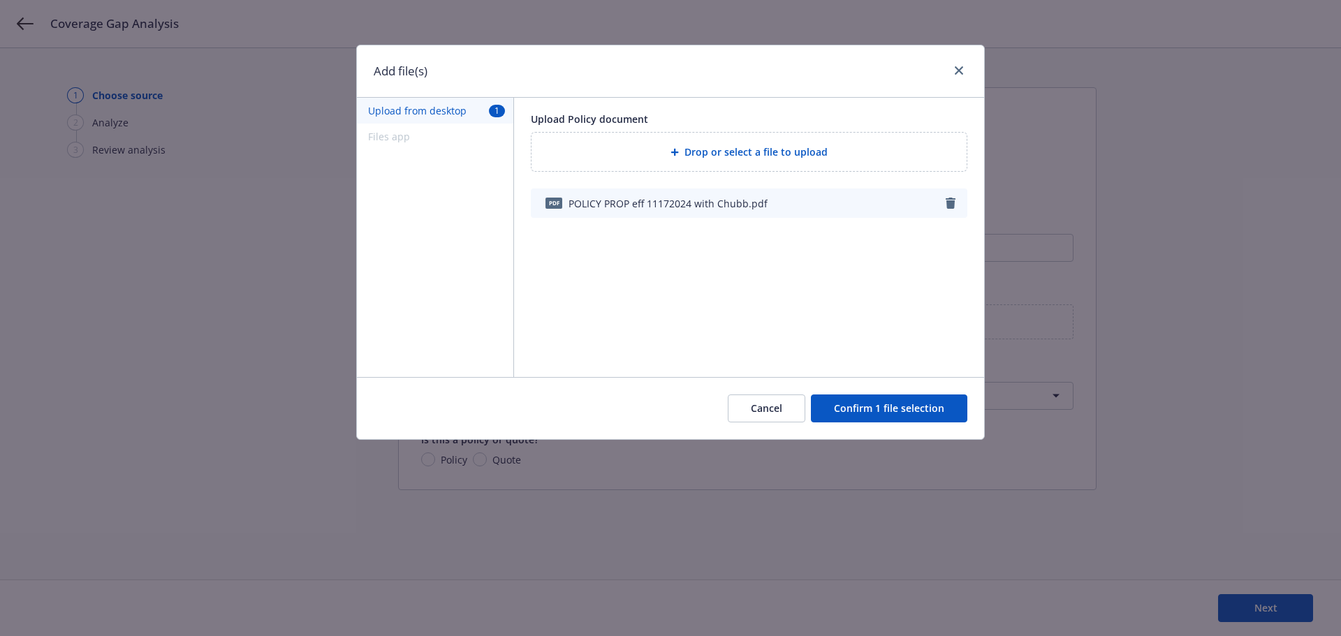
click at [878, 410] on button "Confirm 1 file selection" at bounding box center [889, 408] width 156 height 28
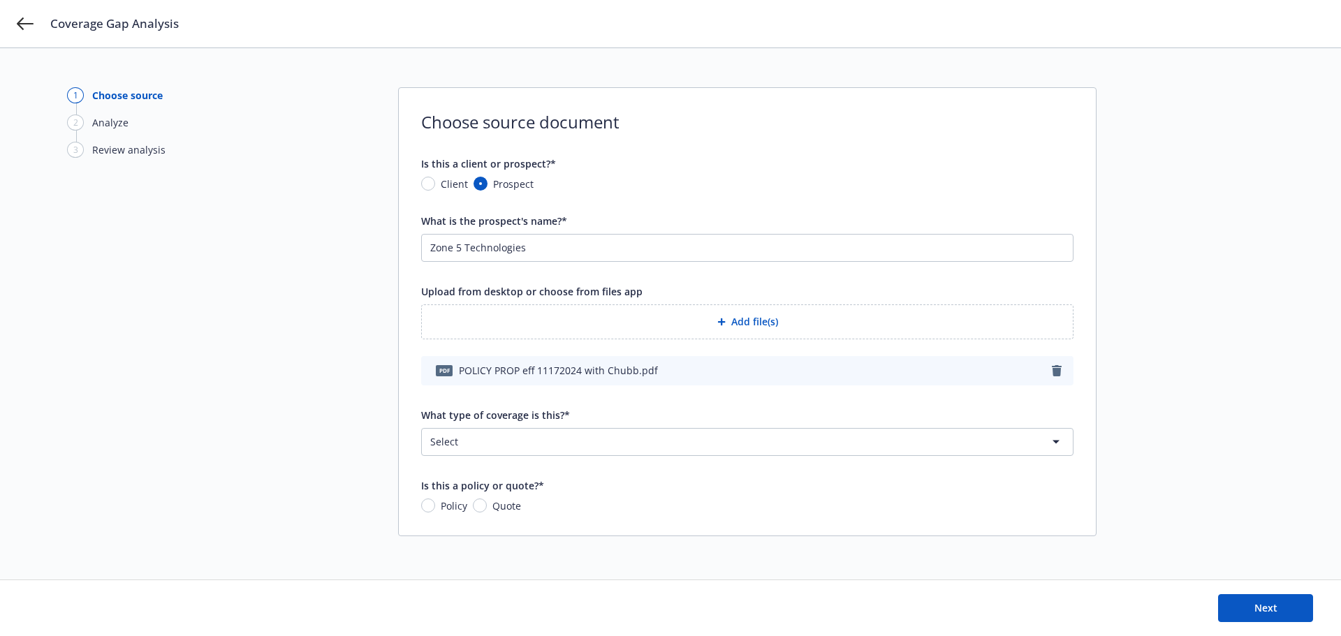
click at [543, 443] on html "Coverage Gap Analysis 1 Choose source 2 Analyze 3 Review analysis Choose source…" at bounding box center [670, 318] width 1341 height 636
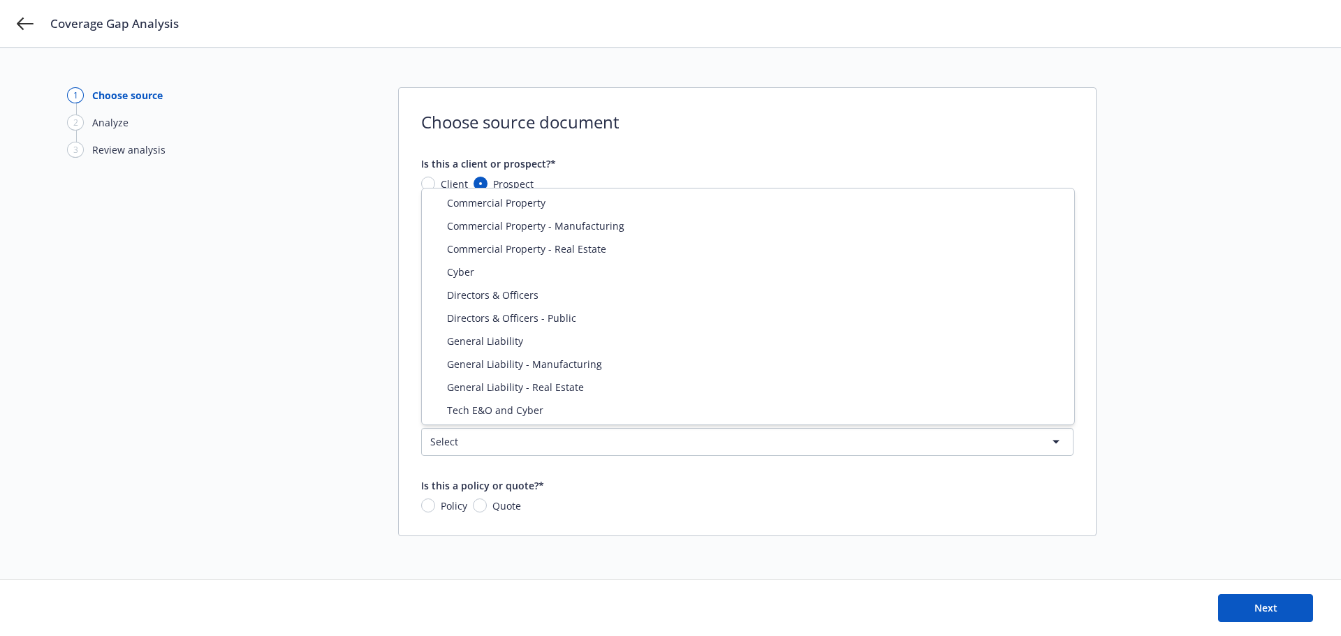
select select "PROPERTY"
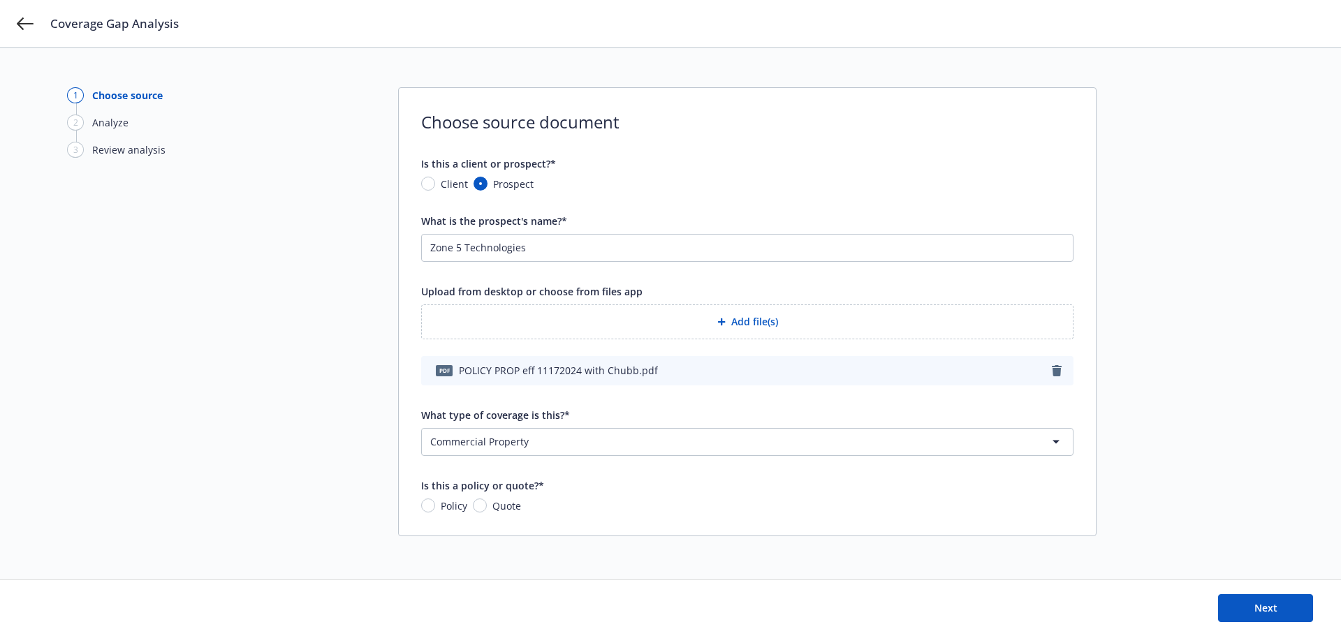
click at [600, 441] on html "Coverage Gap Analysis 1 Choose source 2 Analyze 3 Review analysis Choose source…" at bounding box center [670, 318] width 1341 height 636
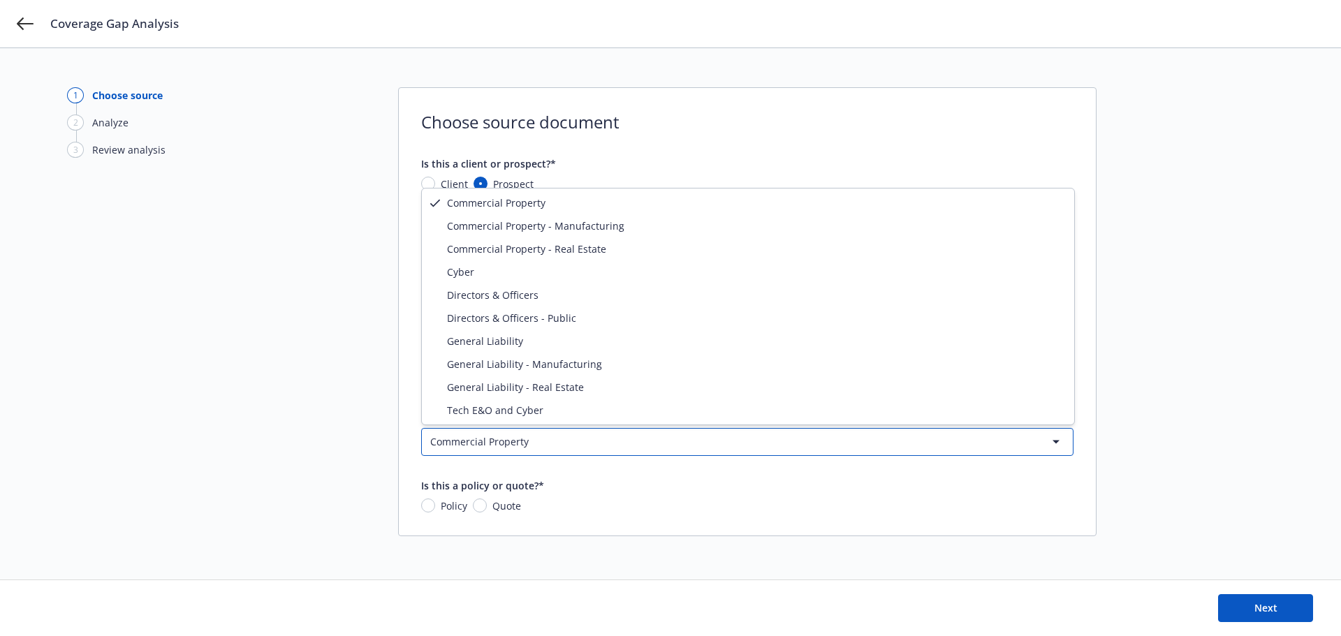
click at [614, 495] on html "Coverage Gap Analysis 1 Choose source 2 Analyze 3 Review analysis Choose source…" at bounding box center [670, 318] width 1341 height 636
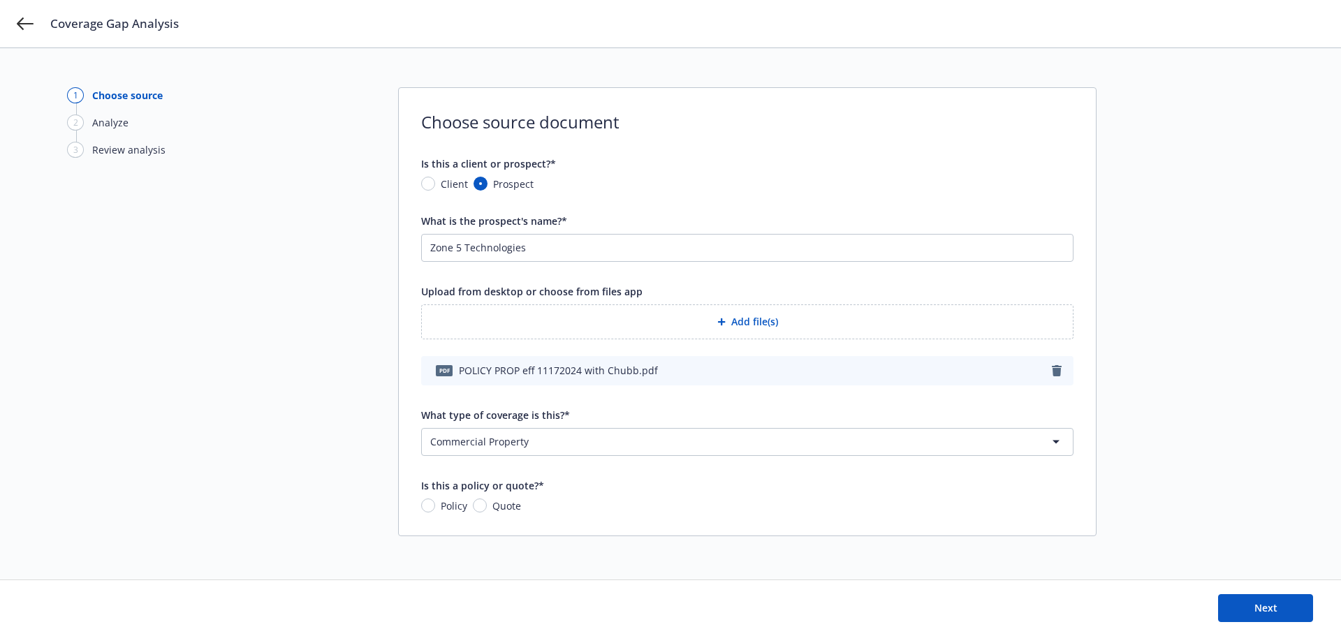
click at [512, 510] on span "Quote" at bounding box center [506, 506] width 29 height 15
click at [487, 510] on input "Quote" at bounding box center [480, 506] width 14 height 14
radio input "true"
click at [1239, 604] on button "Next" at bounding box center [1265, 608] width 95 height 28
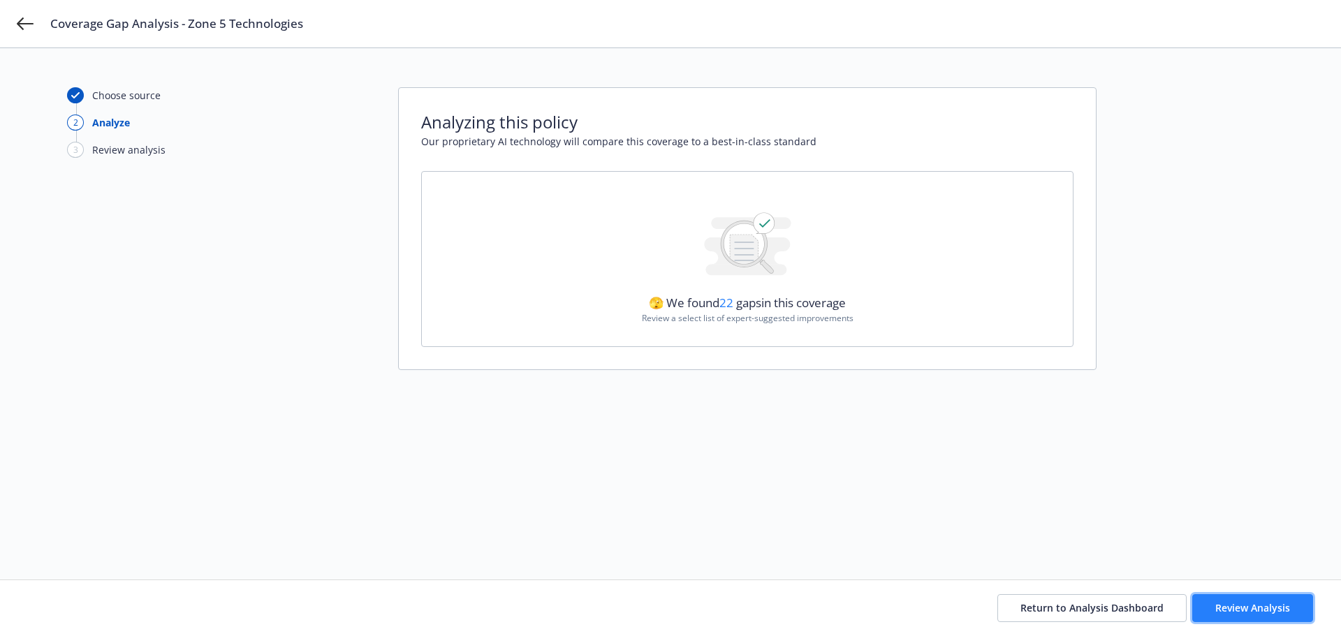
click at [1232, 610] on span "Review Analysis" at bounding box center [1252, 607] width 75 height 13
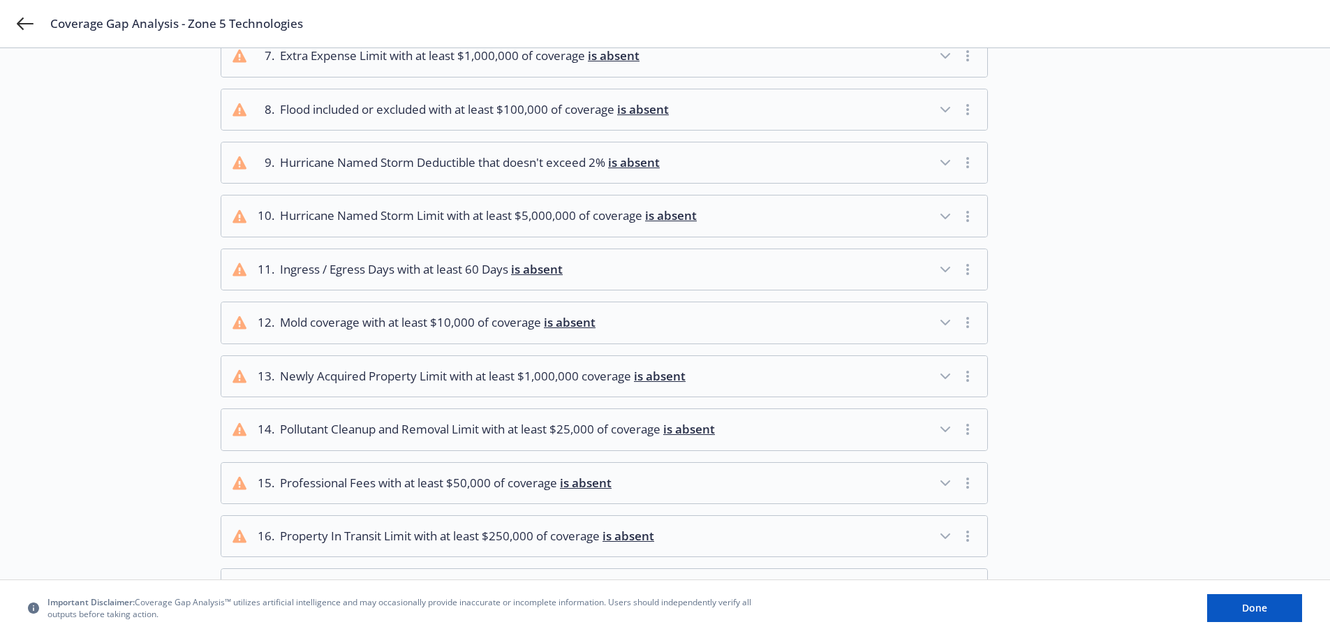
scroll to position [489, 0]
